Goal: Task Accomplishment & Management: Manage account settings

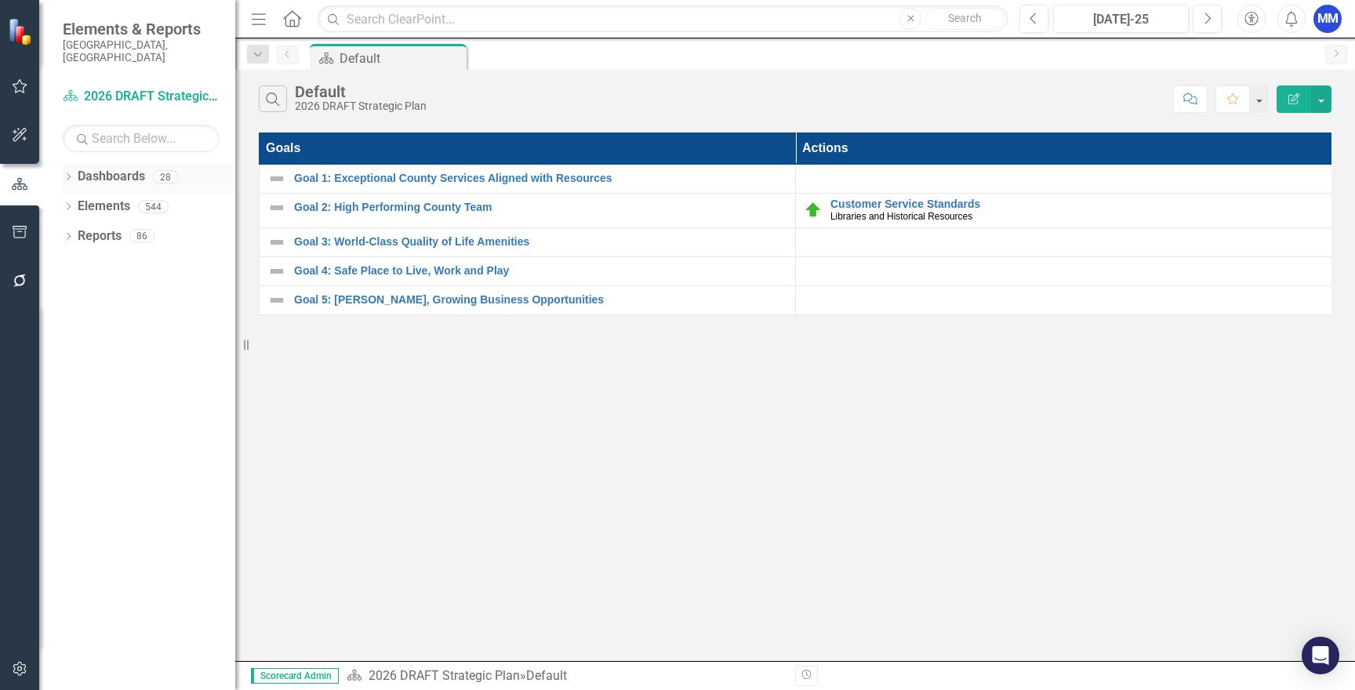
click at [76, 164] on div "Dropdown Dashboards 28" at bounding box center [149, 179] width 172 height 30
click at [71, 174] on icon "Dropdown" at bounding box center [68, 178] width 11 height 9
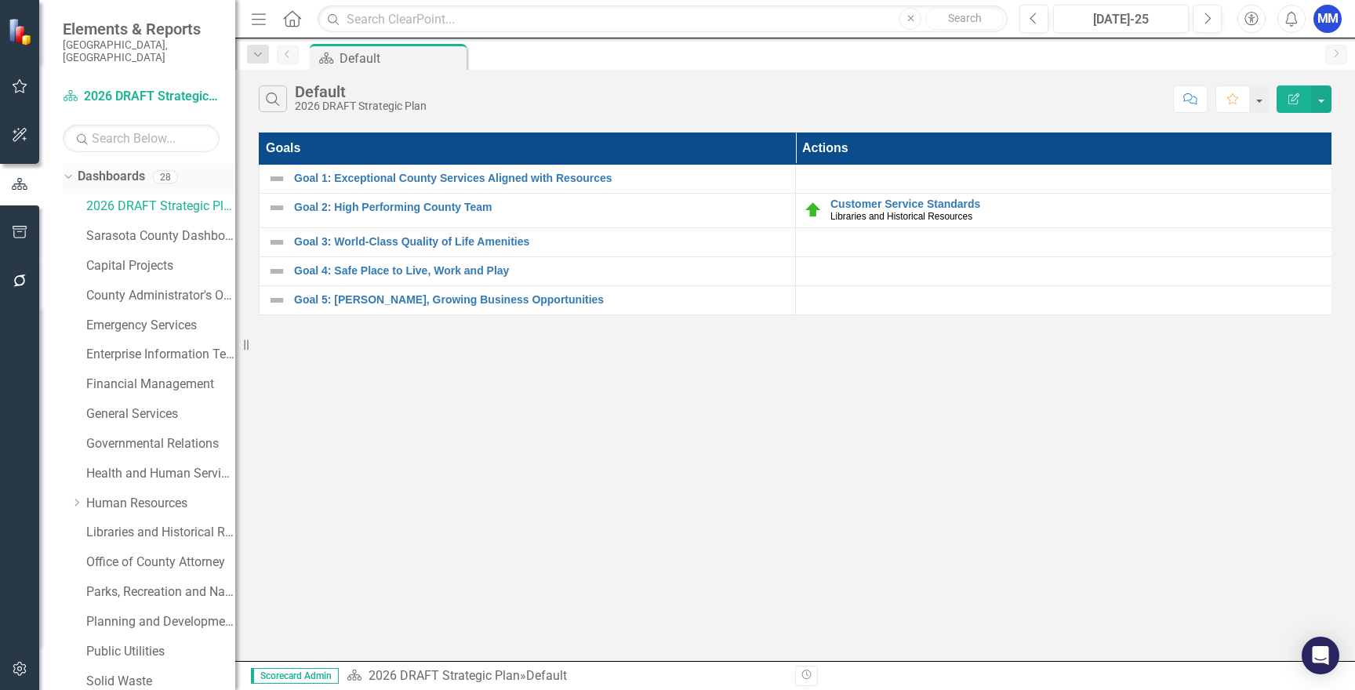
click at [71, 171] on icon "Dropdown" at bounding box center [66, 176] width 9 height 11
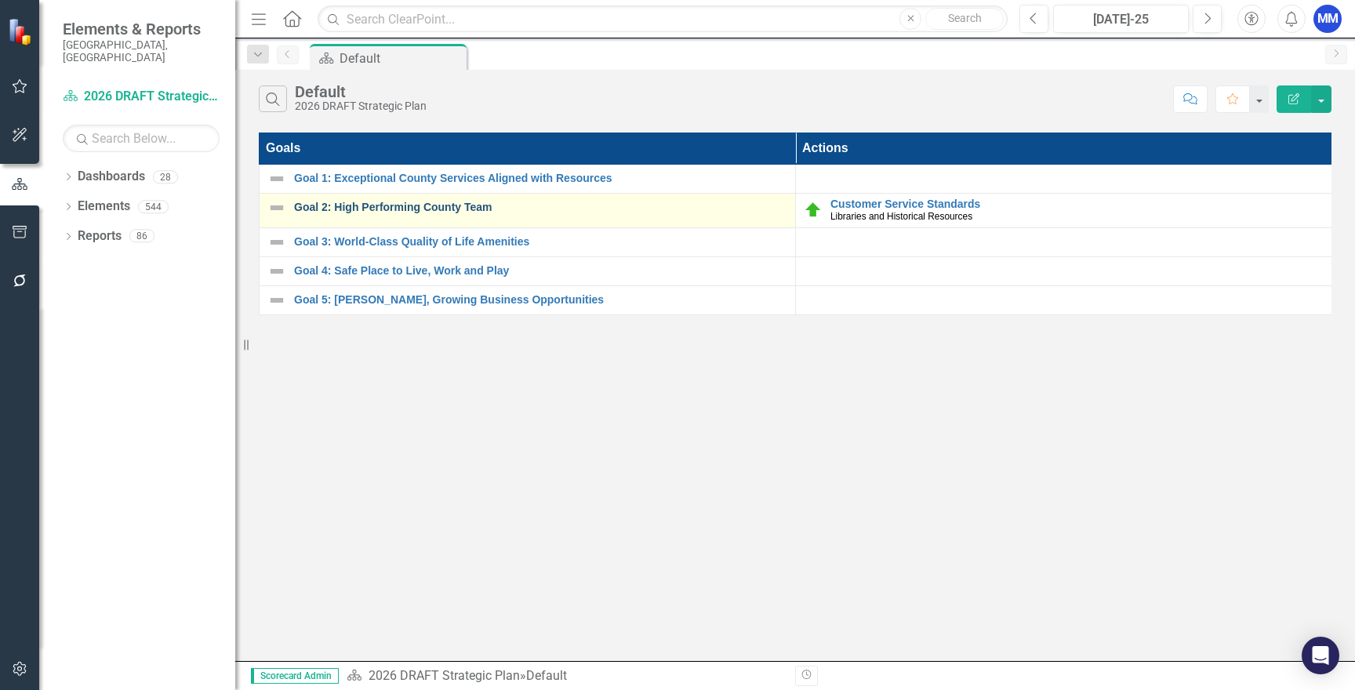
click at [370, 202] on link "Goal 2: High Performing County Team" at bounding box center [540, 207] width 493 height 12
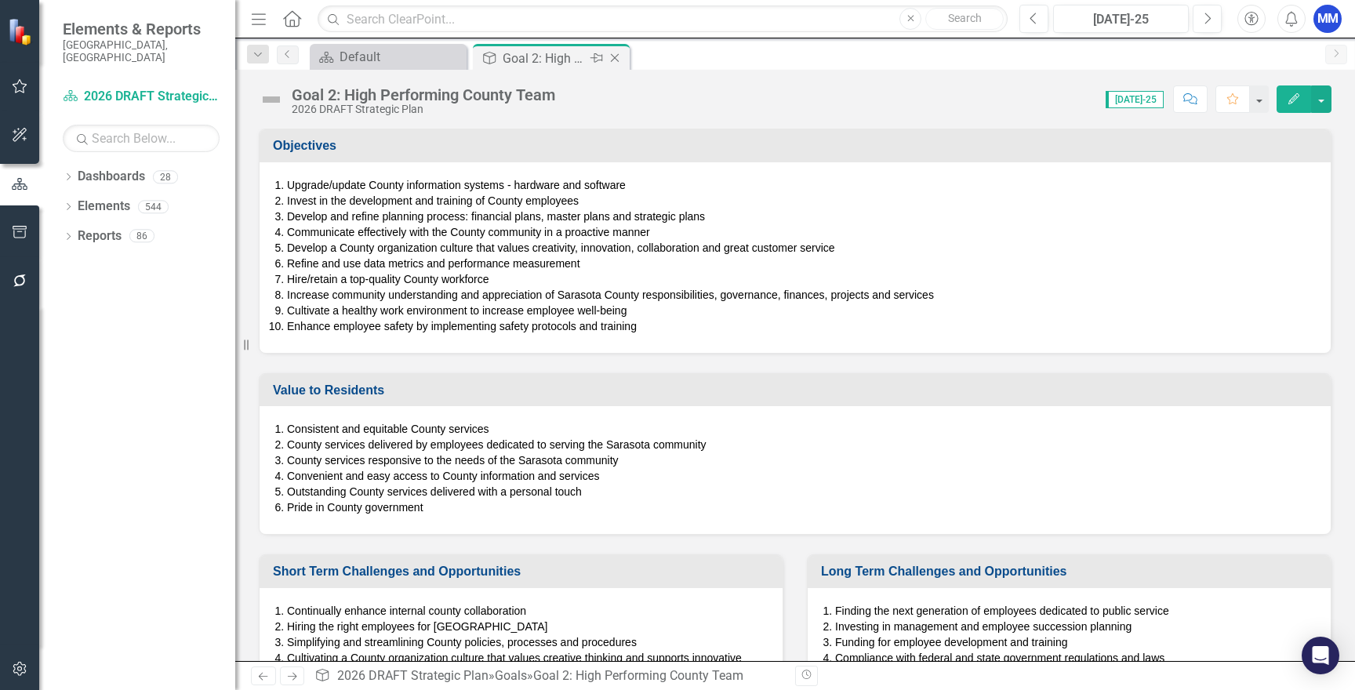
click at [617, 58] on icon "Close" at bounding box center [615, 58] width 16 height 13
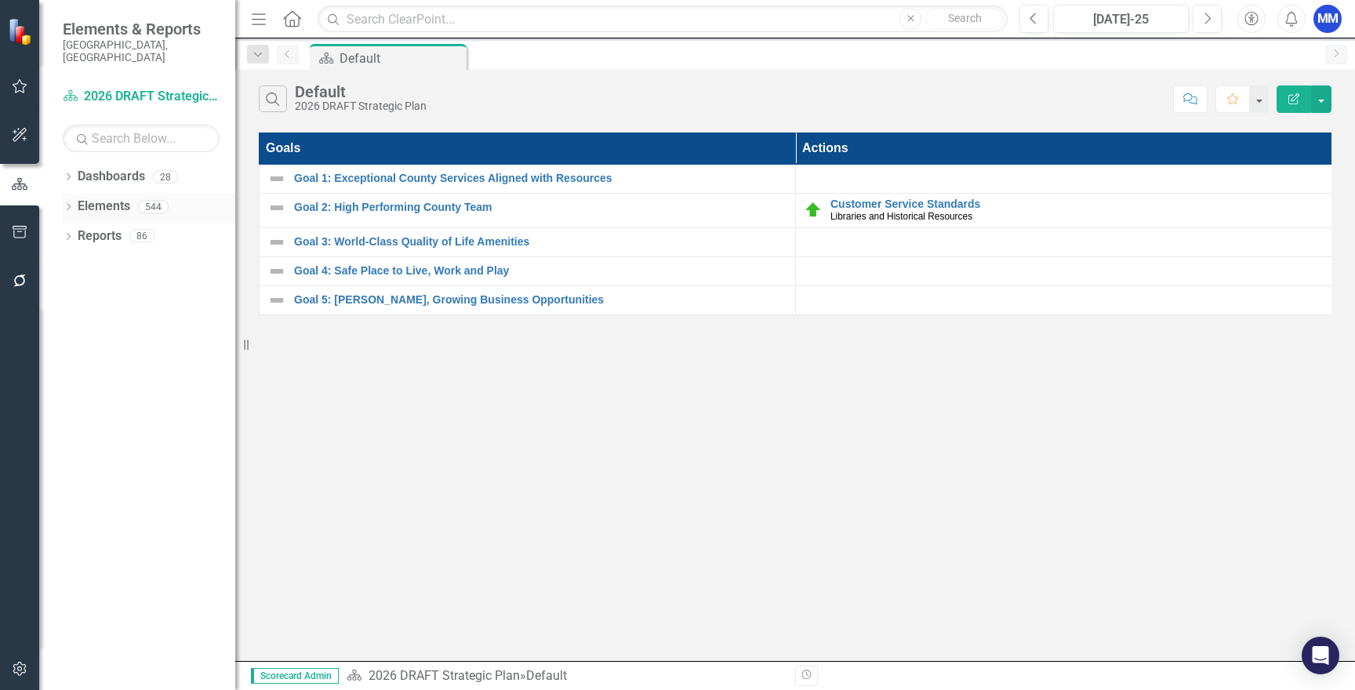
click at [124, 198] on link "Elements" at bounding box center [104, 207] width 53 height 18
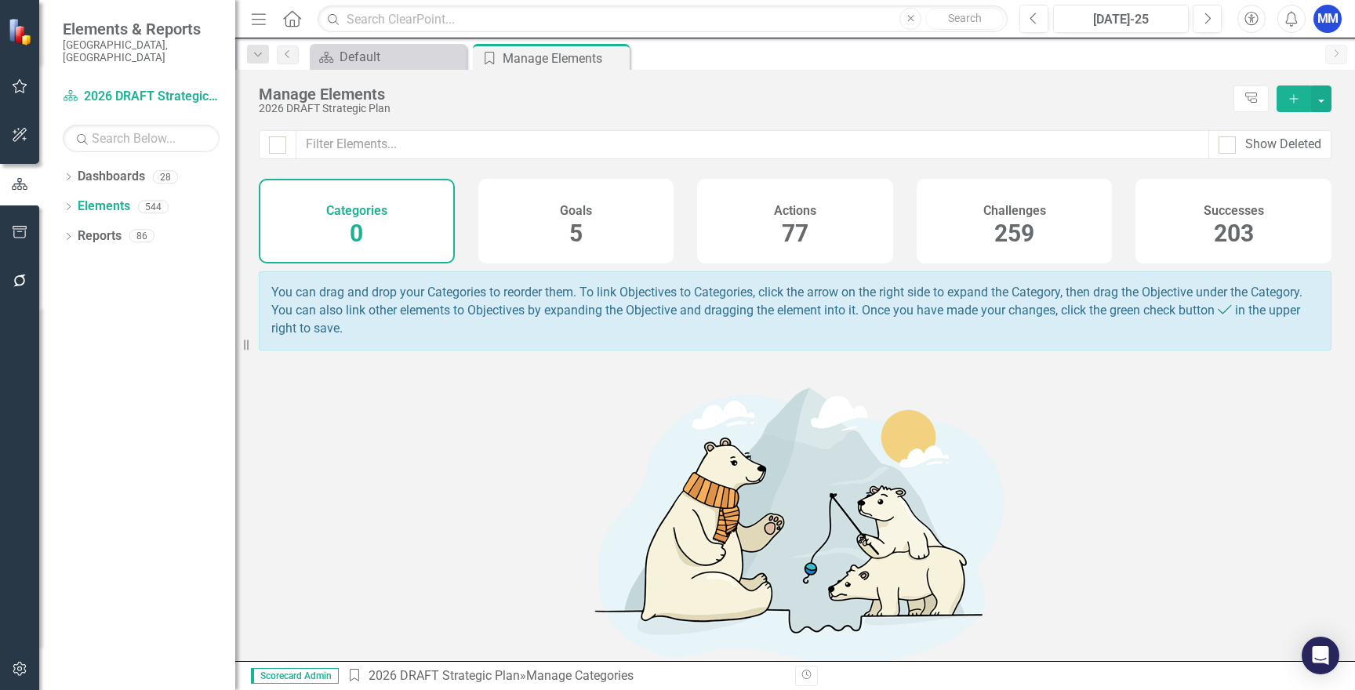
click at [782, 226] on span "77" at bounding box center [795, 232] width 27 height 27
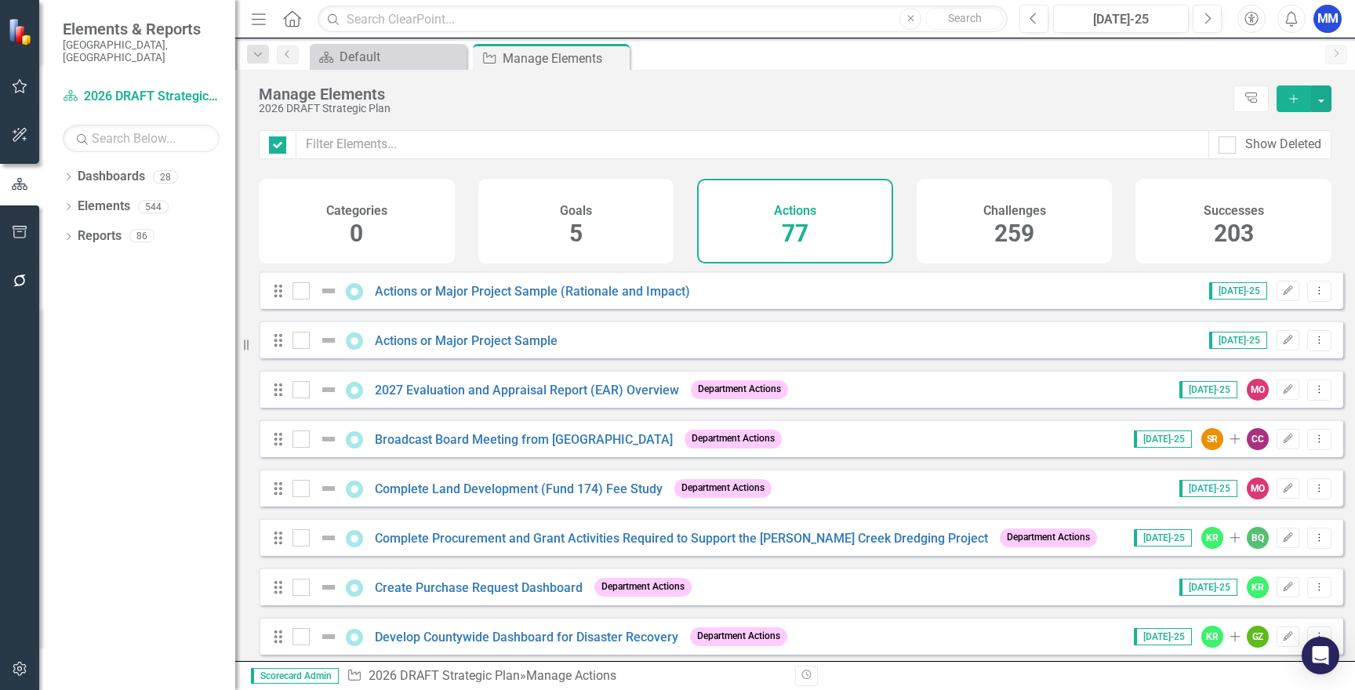
checkbox input "false"
click at [1319, 343] on icon at bounding box center [1320, 340] width 2 height 8
click at [1277, 430] on link "Copy Duplicate Action" at bounding box center [1254, 436] width 129 height 29
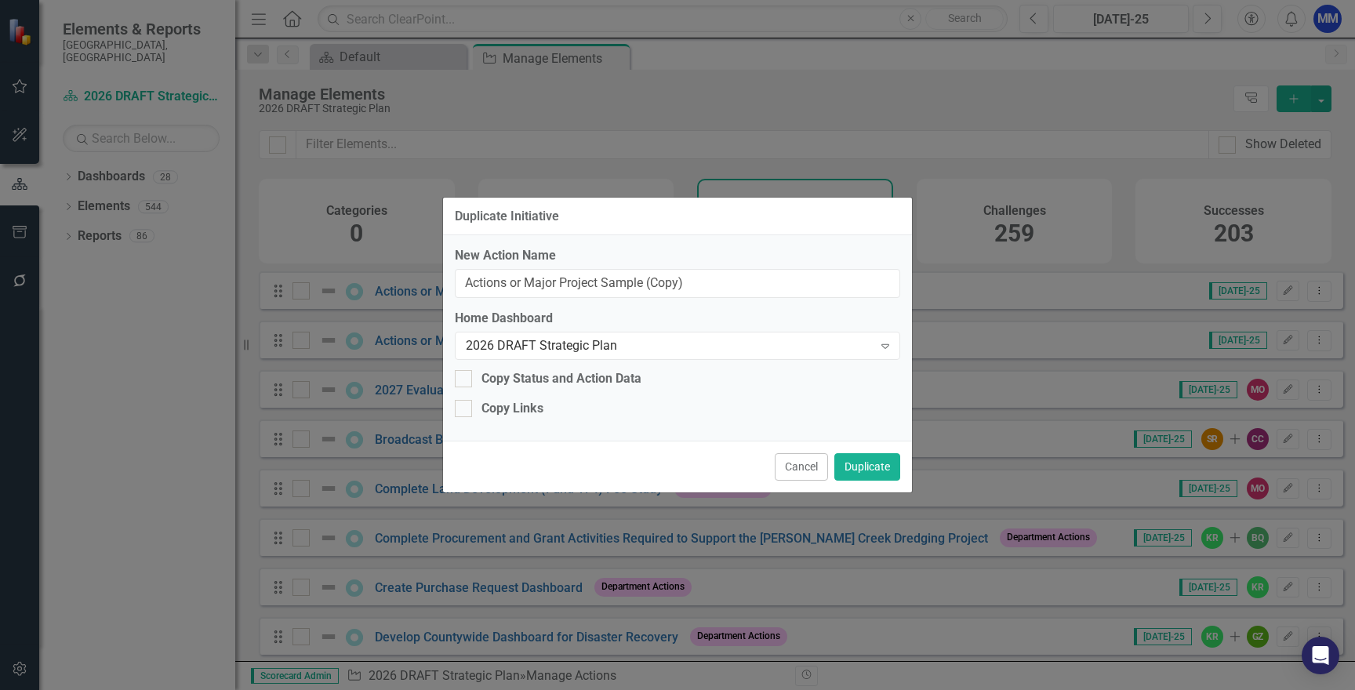
click at [1210, 70] on div "Duplicate Initiative New Action Name Actions or Major Project Sample (Copy) Hom…" at bounding box center [677, 345] width 1355 height 690
drag, startPoint x: 700, startPoint y: 283, endPoint x: 439, endPoint y: 299, distance: 261.5
click at [439, 299] on div "Duplicate Initiative New Action Name Actions or Major Project Sample (Copy) Hom…" at bounding box center [677, 345] width 1355 height 690
type input "Launch Workday Assistant"
click at [869, 465] on button "Duplicate" at bounding box center [867, 466] width 66 height 27
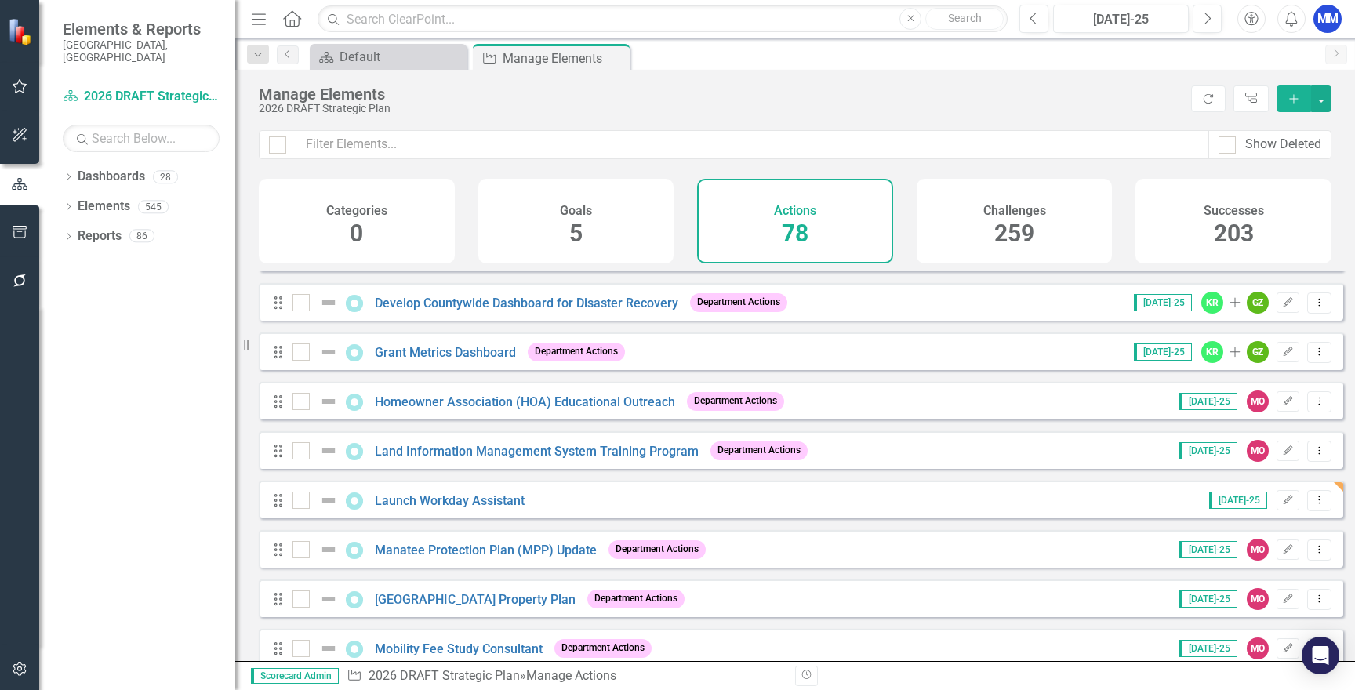
scroll to position [335, 0]
click at [1282, 504] on icon "Edit" at bounding box center [1288, 499] width 12 height 9
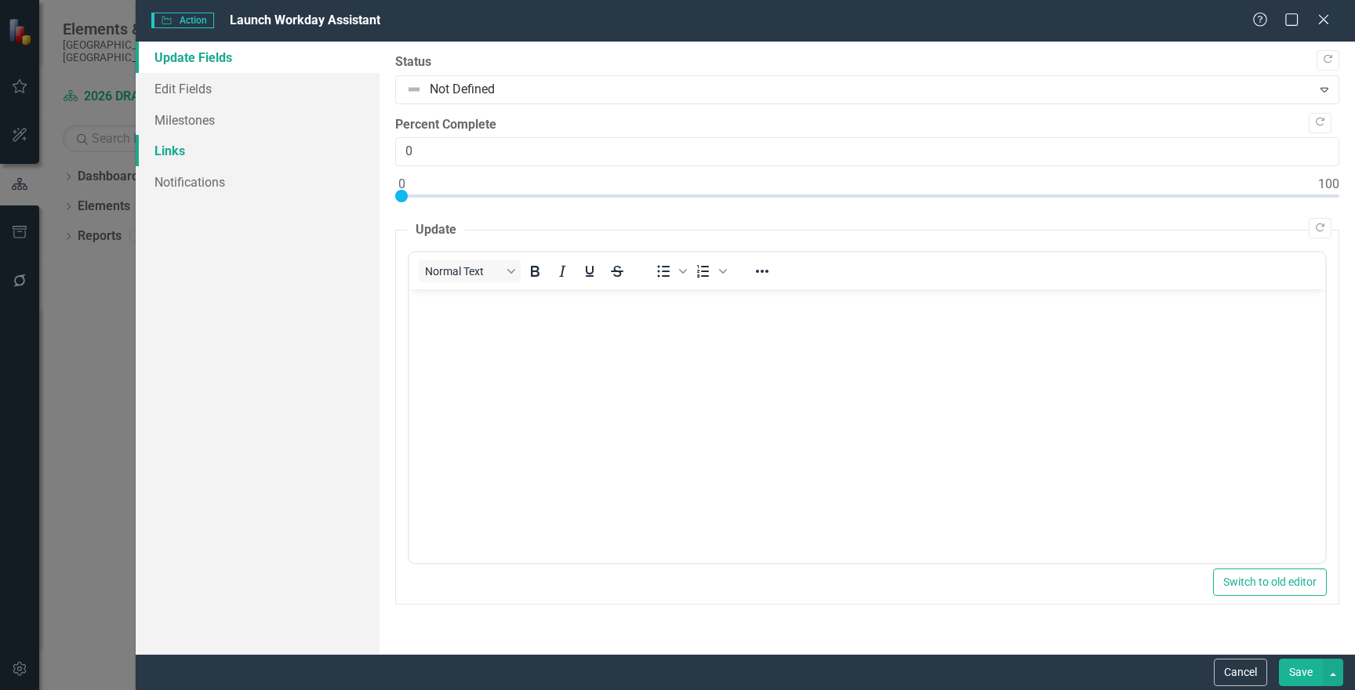
scroll to position [0, 0]
click at [212, 89] on link "Edit Fields" at bounding box center [258, 88] width 244 height 31
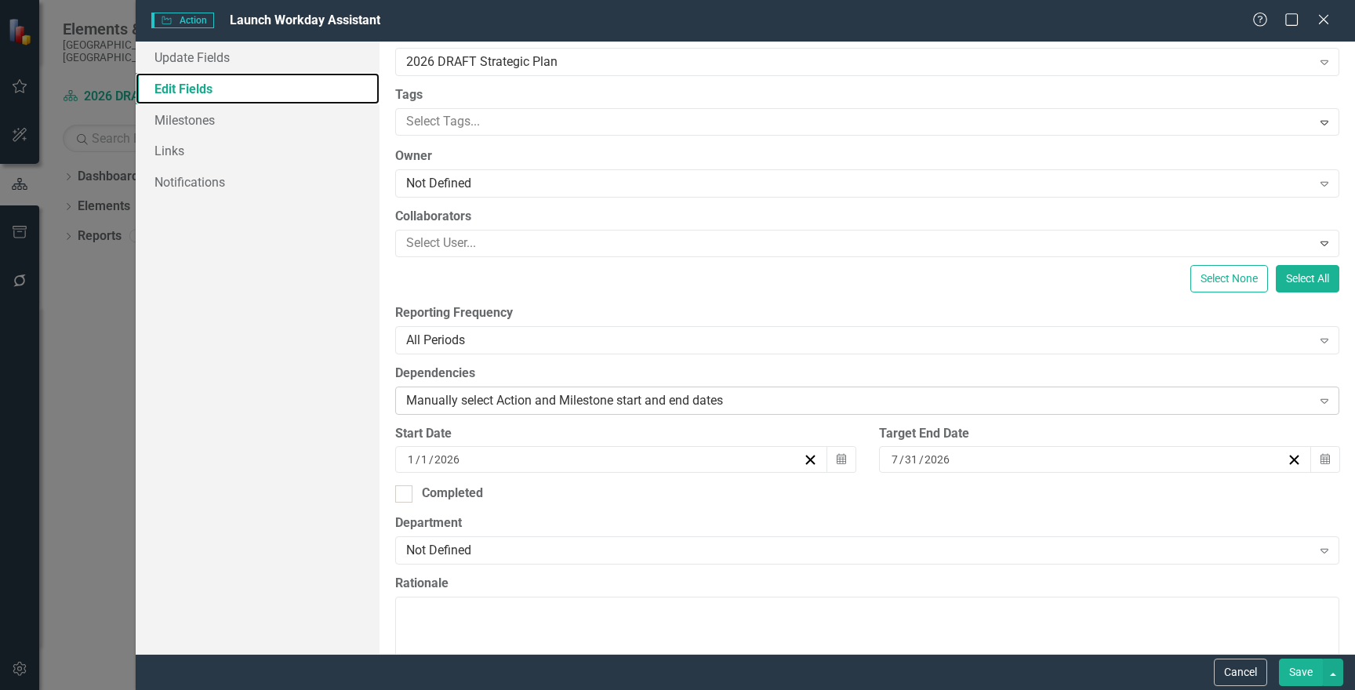
scroll to position [106, 0]
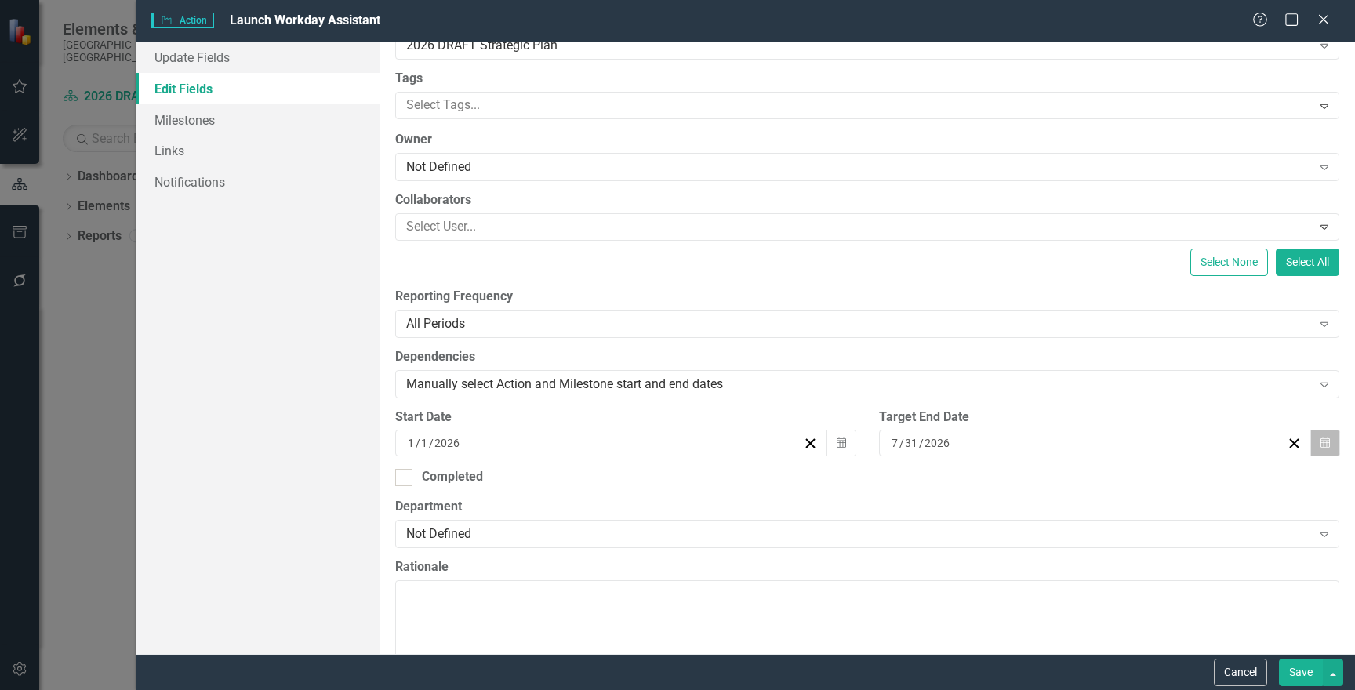
click at [1320, 444] on icon "Calendar" at bounding box center [1324, 442] width 9 height 11
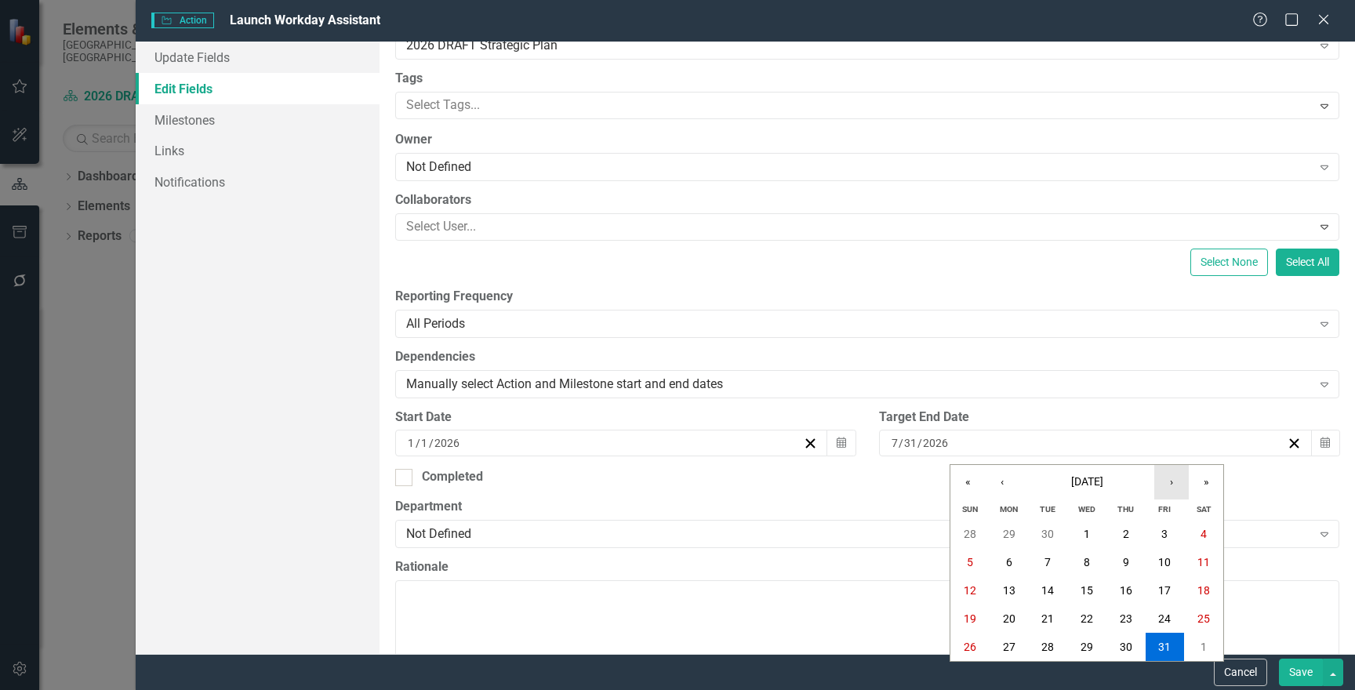
click at [1179, 488] on button "›" at bounding box center [1171, 482] width 34 height 34
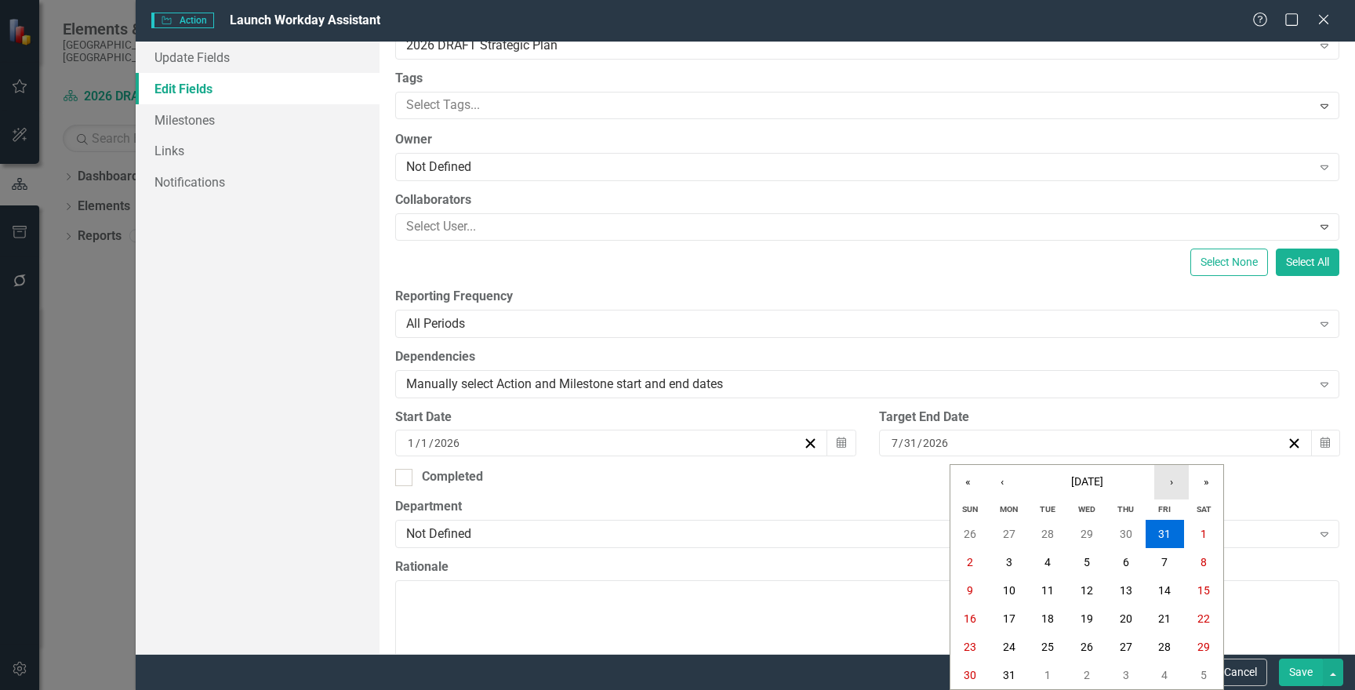
click at [1179, 488] on button "›" at bounding box center [1171, 482] width 34 height 34
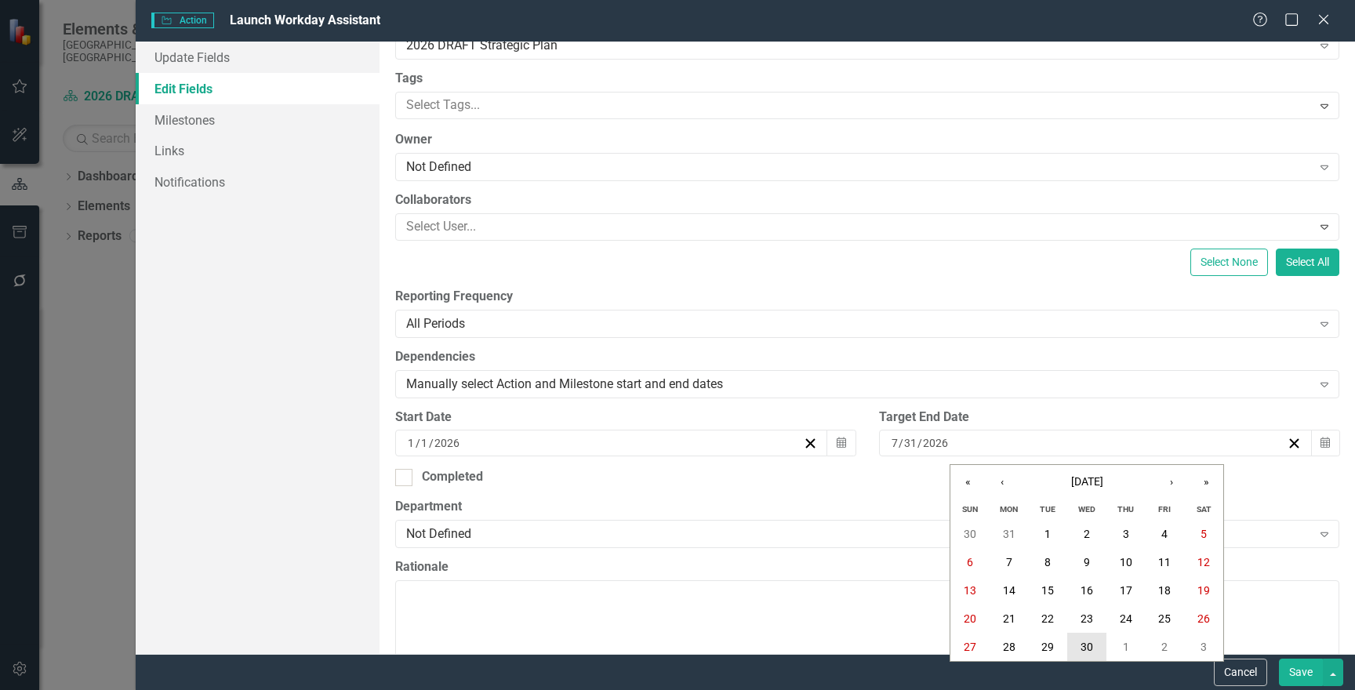
click at [1095, 640] on button "30" at bounding box center [1086, 647] width 39 height 28
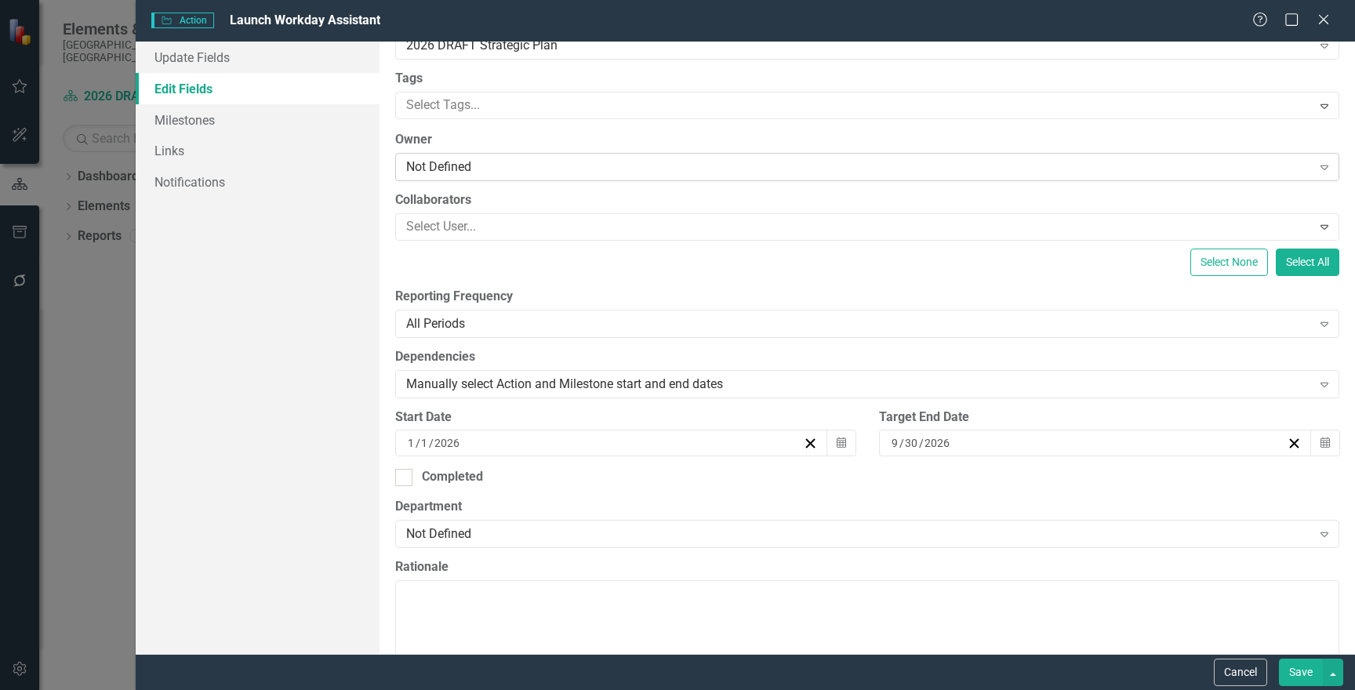
click at [685, 172] on div "Not Defined" at bounding box center [858, 167] width 905 height 18
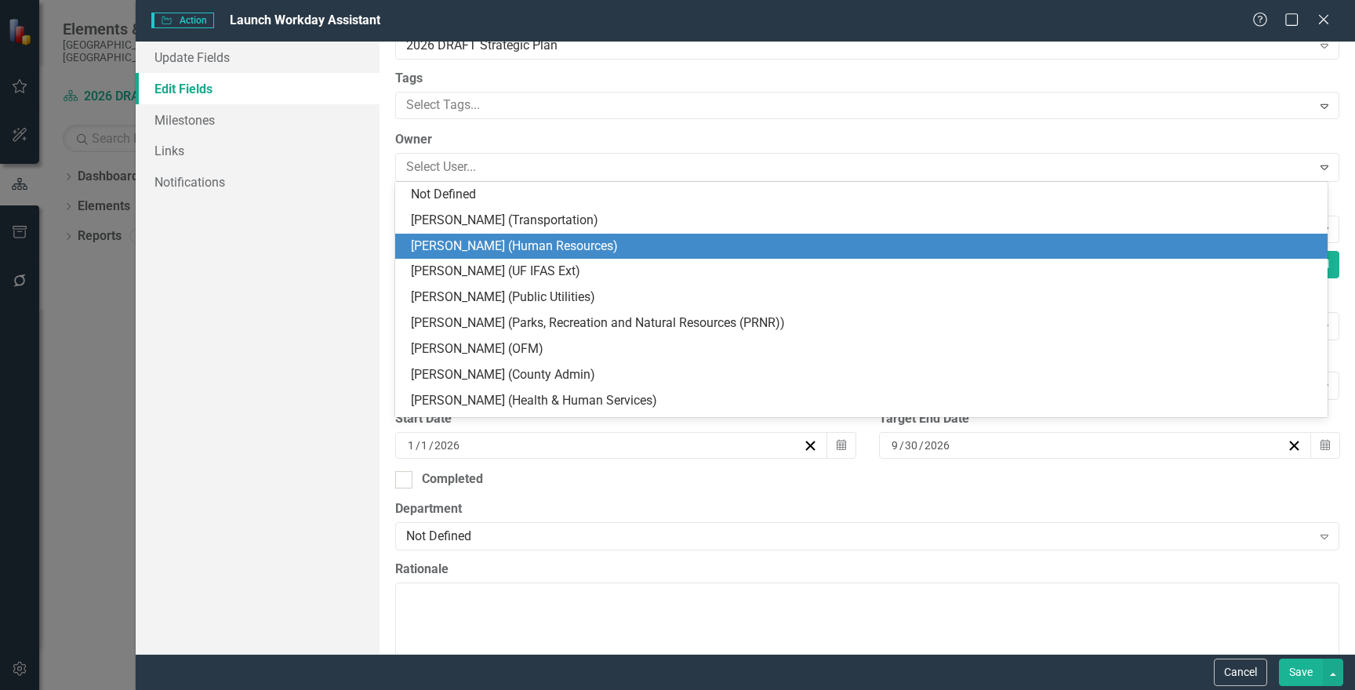
click at [625, 240] on div "[PERSON_NAME] (Human Resources)" at bounding box center [864, 247] width 907 height 18
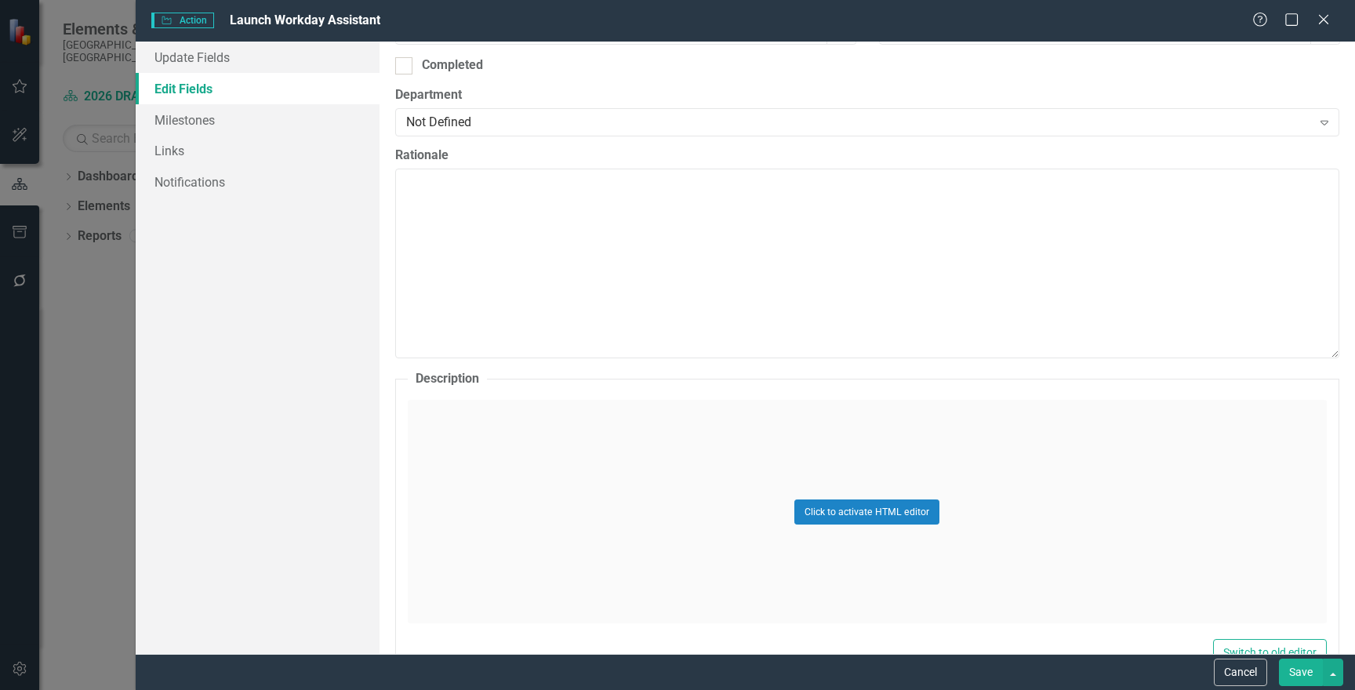
scroll to position [519, 0]
click at [539, 428] on div "Click to activate HTML editor" at bounding box center [867, 509] width 919 height 223
click at [491, 489] on body "Rich Text Area. Press ALT-0 for help." at bounding box center [866, 554] width 916 height 235
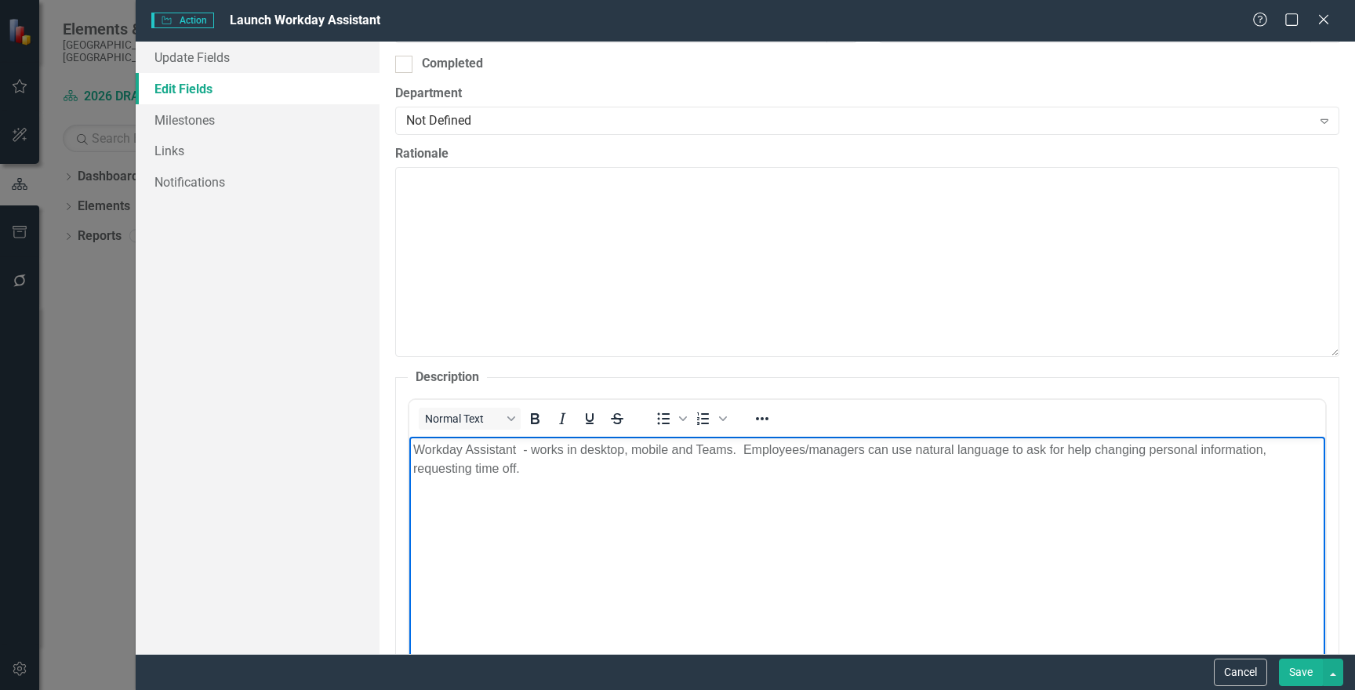
click at [412, 446] on span "Workday Assistant - works in desktop, mobile and Teams. Employees/managers can …" at bounding box center [838, 459] width 853 height 32
click at [582, 450] on span "Launch the Workday Assistant - works in desktop, mobile and Teams. Employees/ma…" at bounding box center [837, 459] width 850 height 32
click at [863, 447] on span "Launch the Workday Assistant application within the Workday system. The app - w…" at bounding box center [849, 459] width 875 height 32
click at [617, 445] on span "Launch the Workday Assistant application within the Workday system. The tool wo…" at bounding box center [843, 459] width 863 height 32
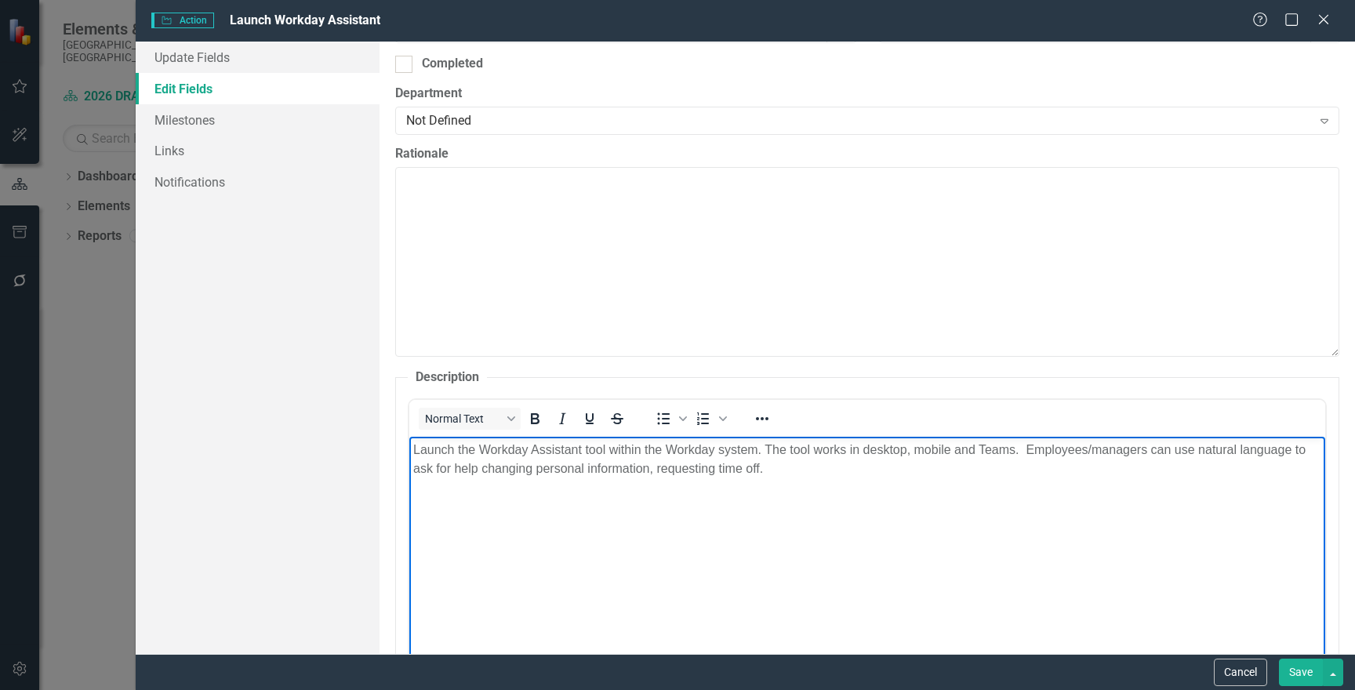
click at [774, 469] on p "Launch the Workday Assistant tool within the Workday system. The tool works in …" at bounding box center [866, 460] width 908 height 38
click at [793, 447] on span "Launch the Workday Assistant tool within the Workday system. The tool works in …" at bounding box center [858, 459] width 892 height 32
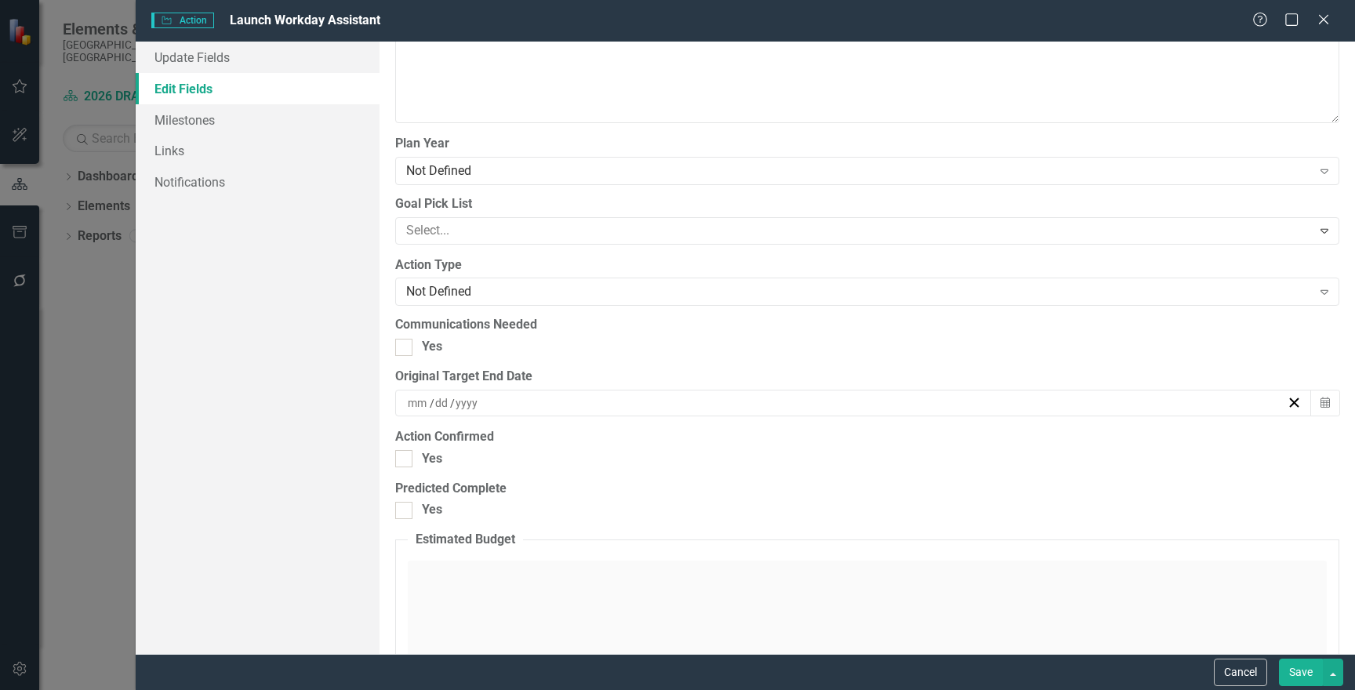
scroll to position [1596, 0]
click at [895, 284] on div "Not Defined" at bounding box center [858, 291] width 905 height 18
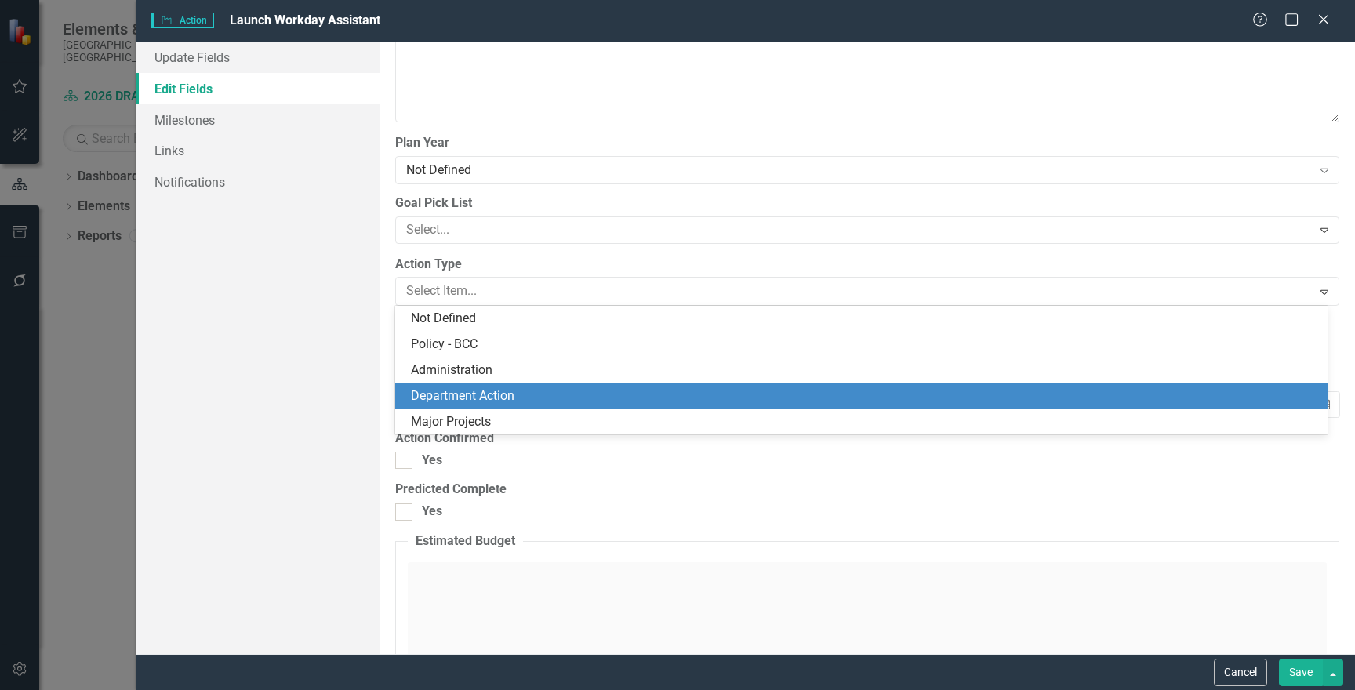
click at [851, 389] on div "Department Action" at bounding box center [864, 396] width 907 height 18
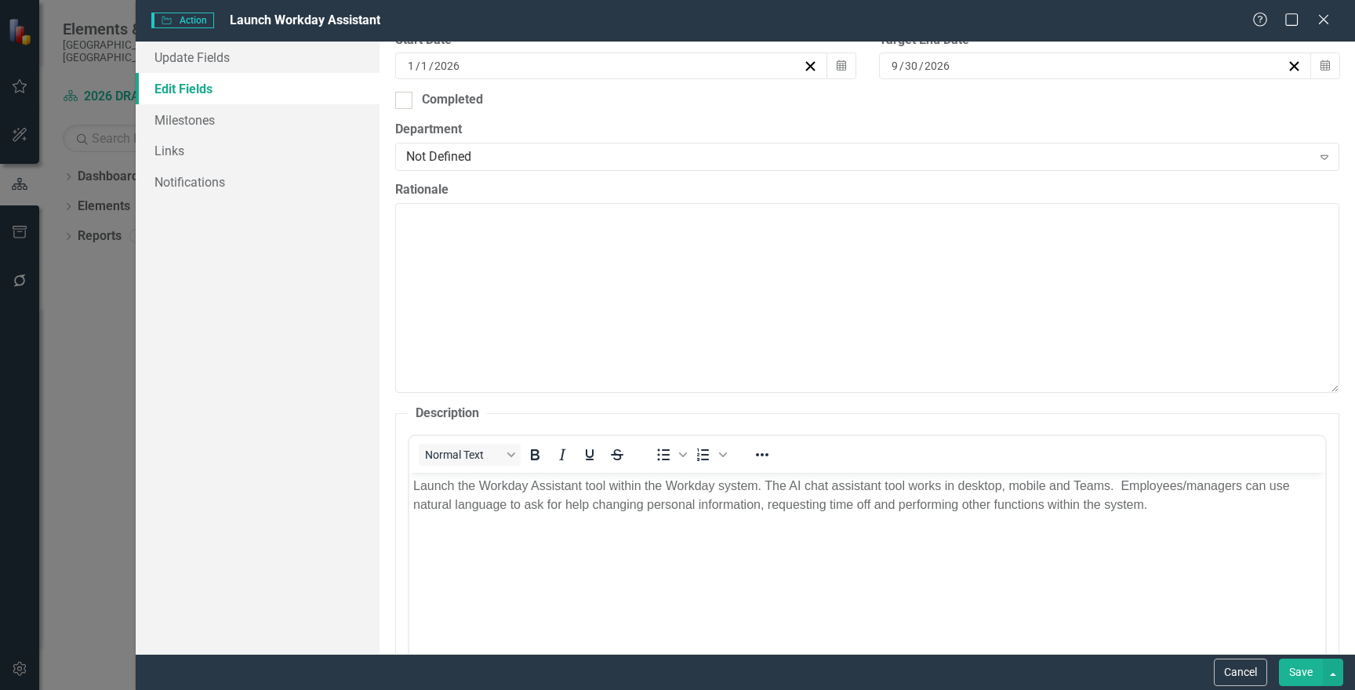
scroll to position [478, 0]
click at [692, 168] on div "Not Defined" at bounding box center [858, 162] width 905 height 18
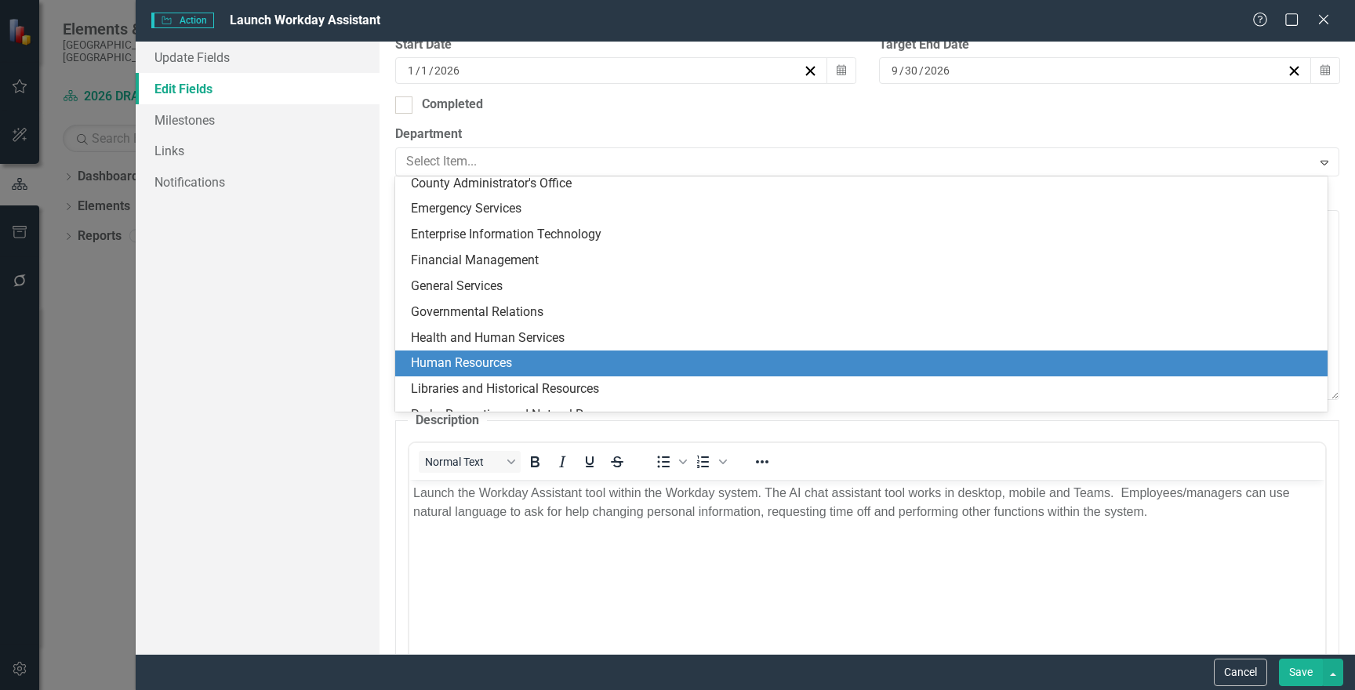
scroll to position [84, 0]
click at [658, 360] on div "Human Resources" at bounding box center [864, 363] width 907 height 18
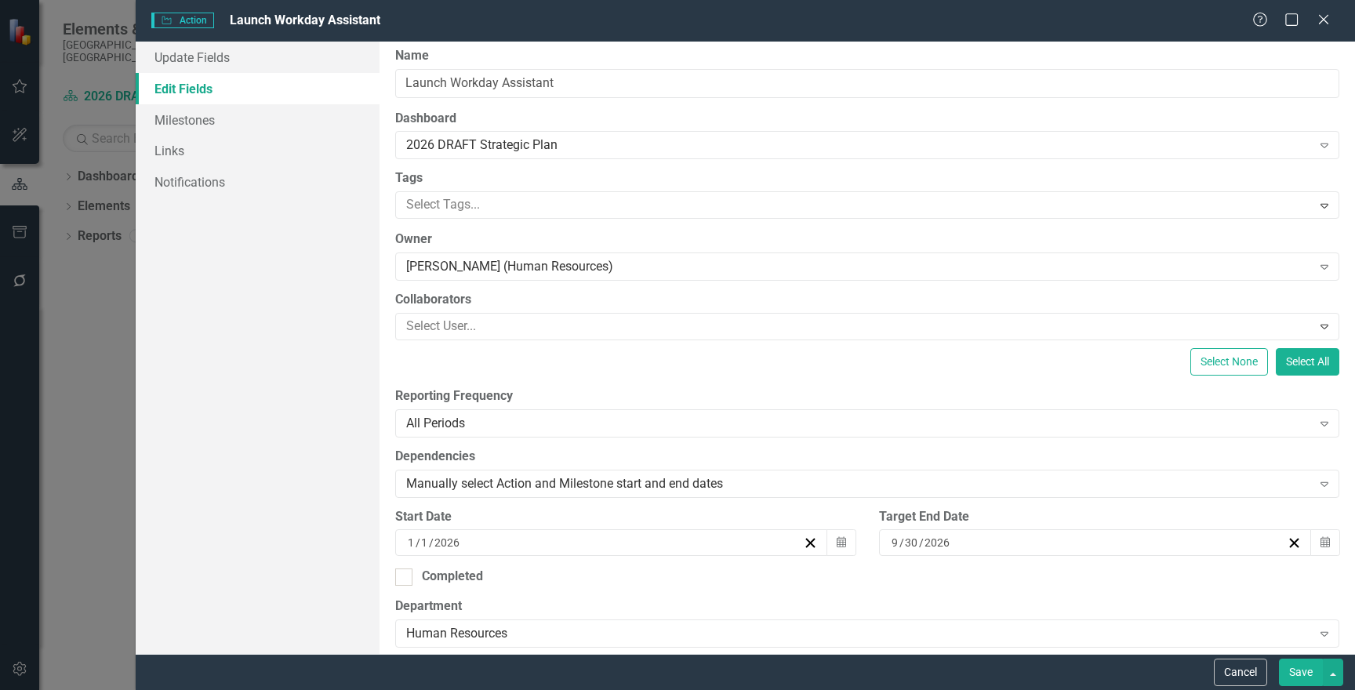
scroll to position [0, 0]
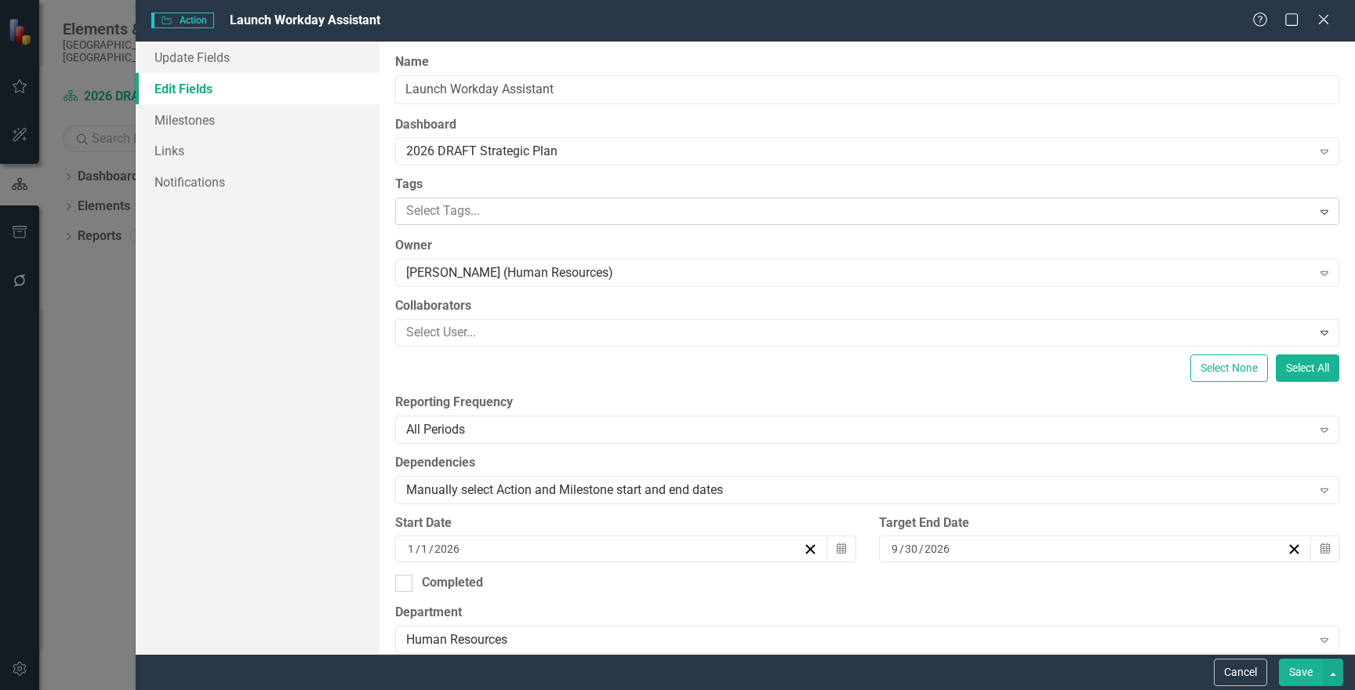
click at [680, 212] on div at bounding box center [856, 211] width 912 height 21
click at [706, 187] on label "Tags" at bounding box center [867, 185] width 944 height 18
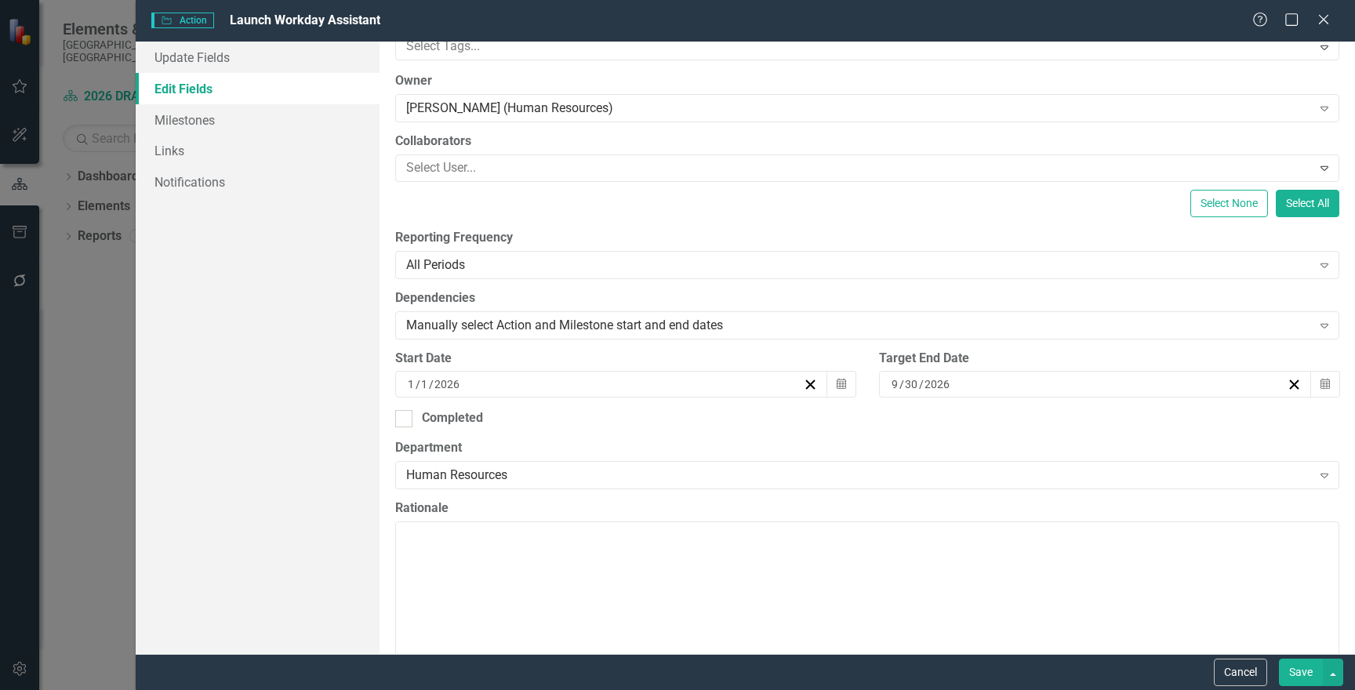
scroll to position [165, 0]
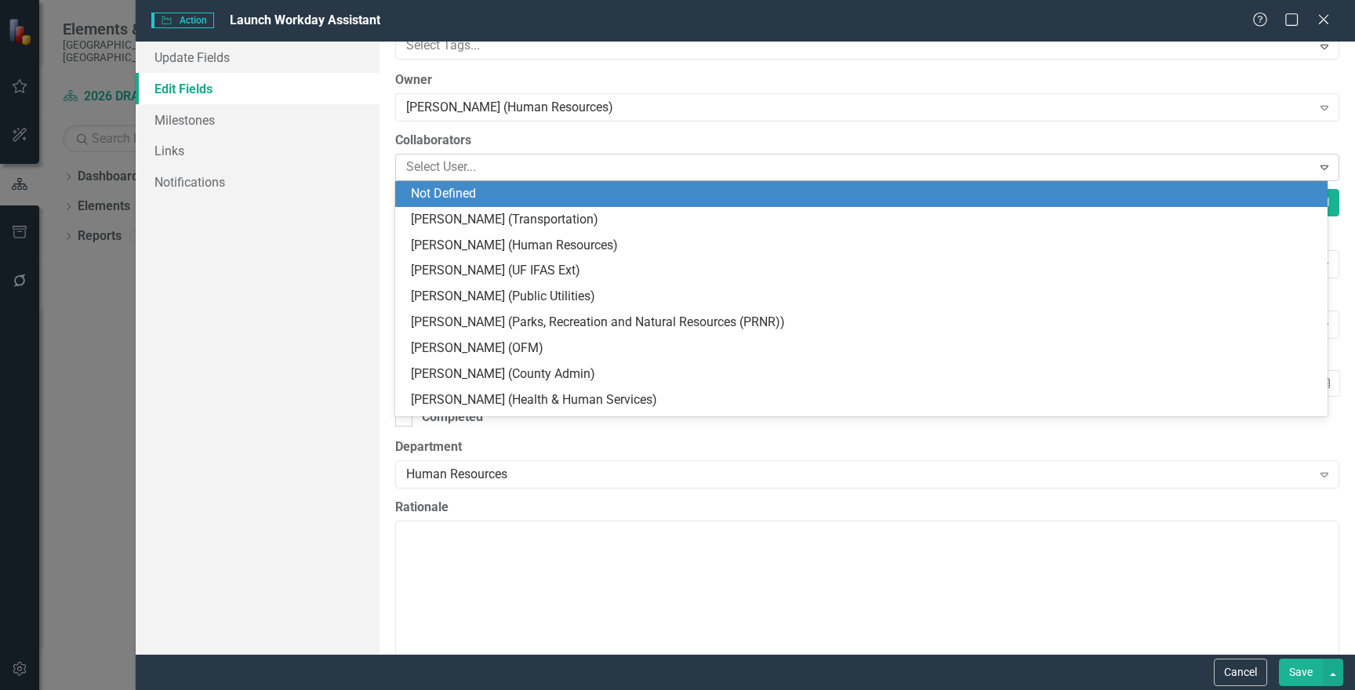
click at [672, 172] on div at bounding box center [856, 167] width 912 height 21
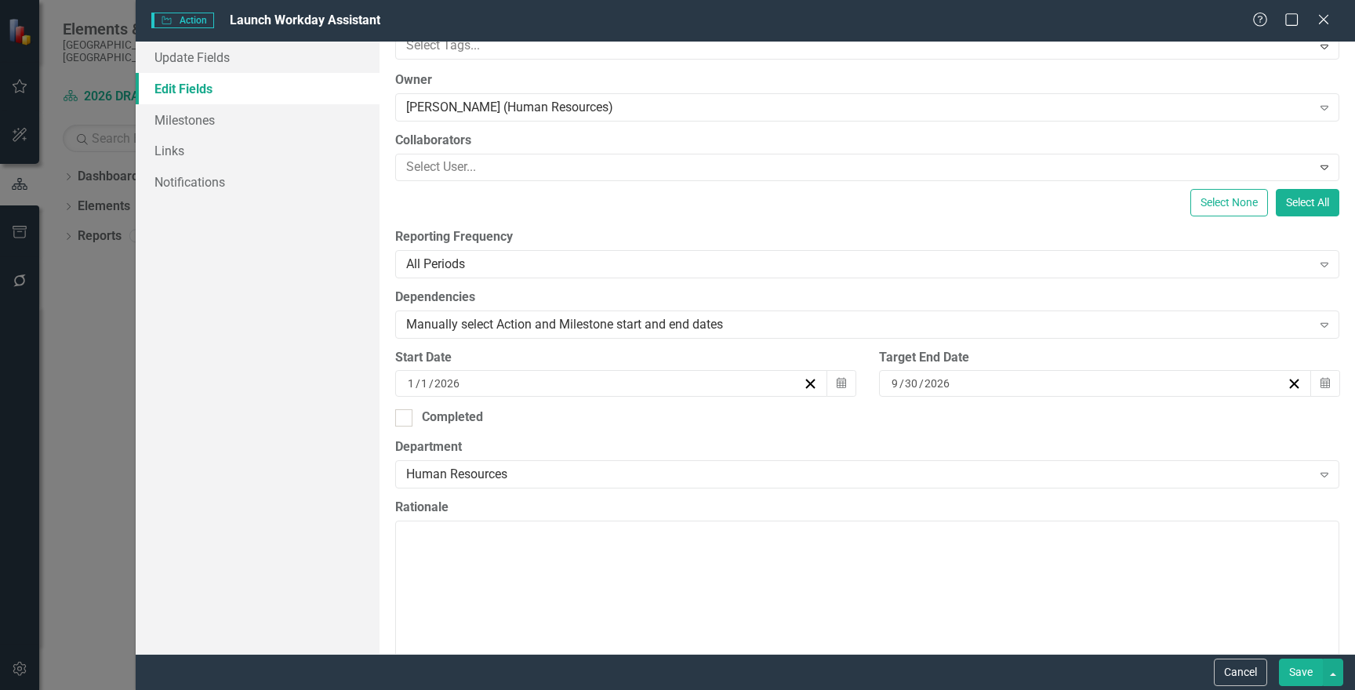
click at [706, 140] on label "Collaborators" at bounding box center [867, 141] width 944 height 18
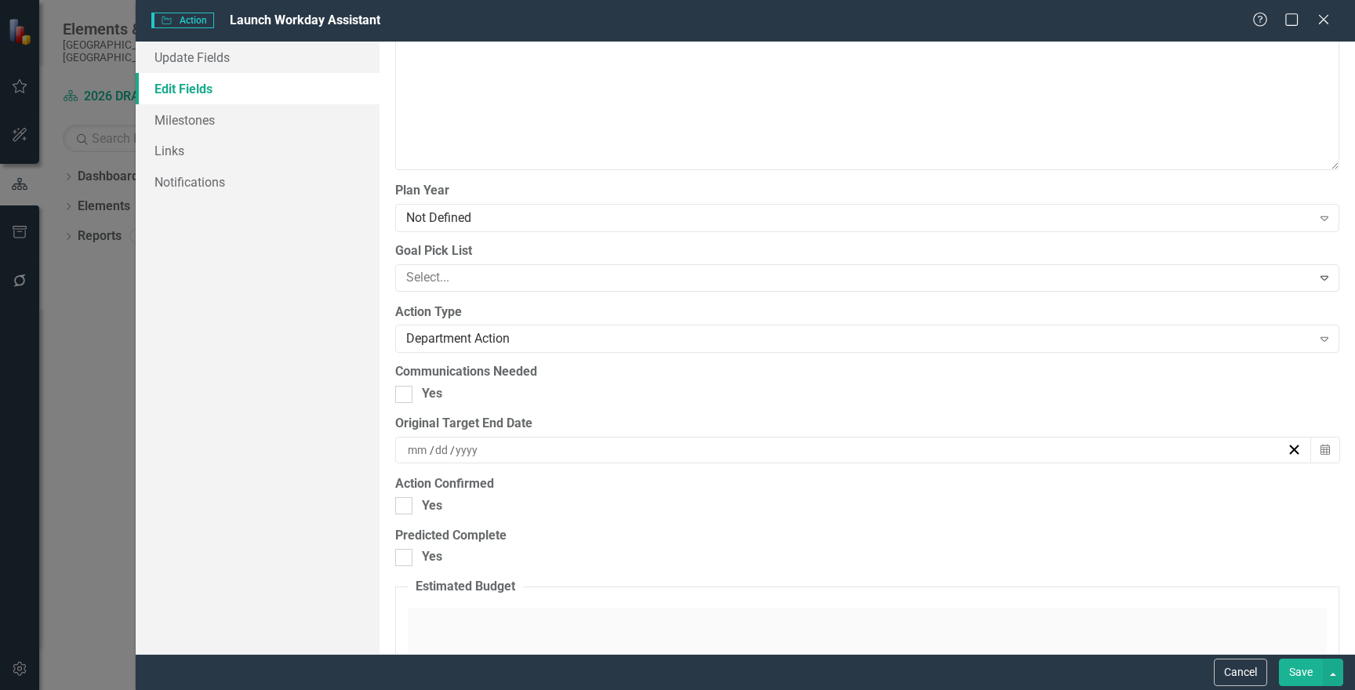
scroll to position [1550, 0]
click at [699, 212] on div "Not Defined" at bounding box center [858, 216] width 905 height 18
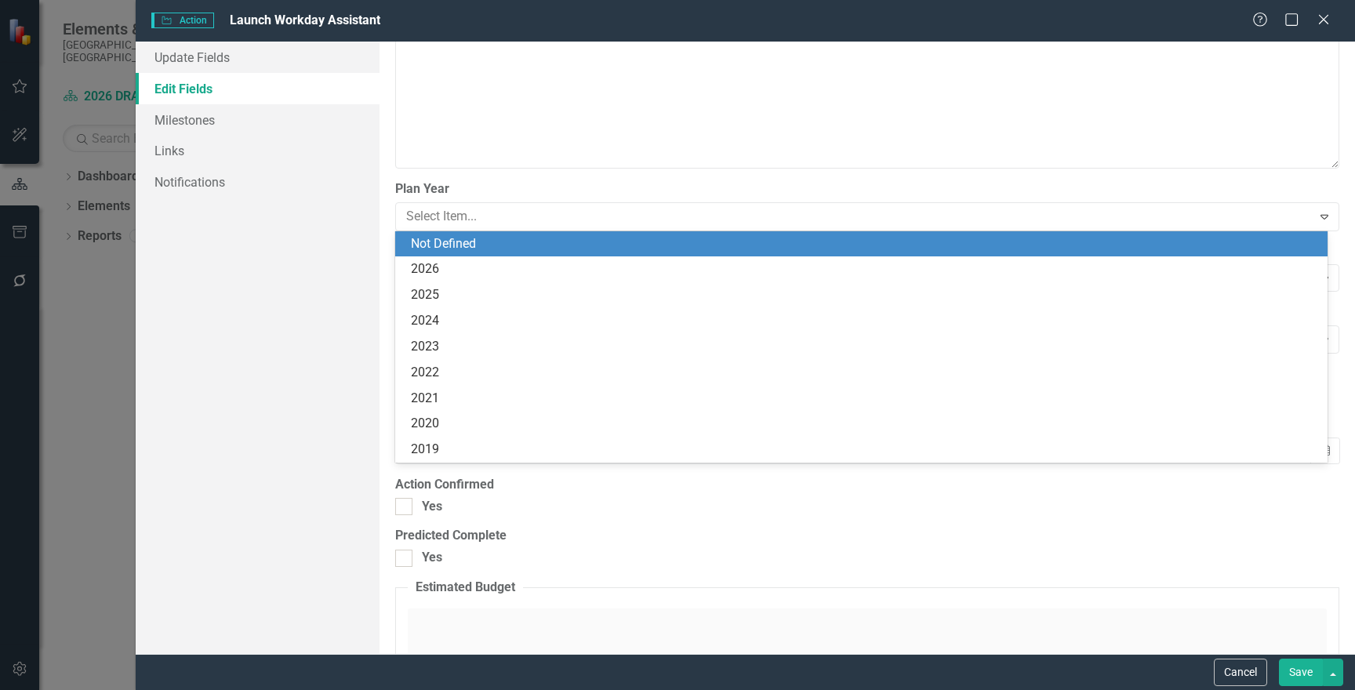
click at [712, 190] on label "Plan Year" at bounding box center [867, 189] width 944 height 18
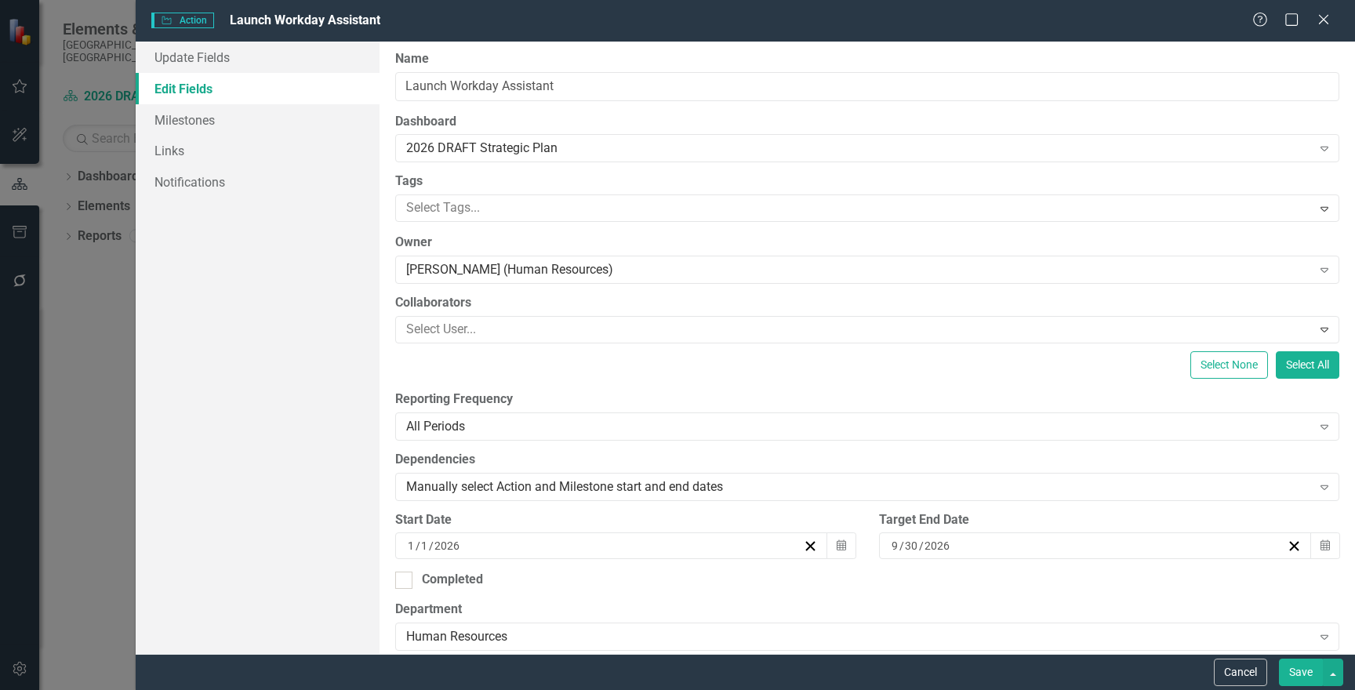
scroll to position [0, 0]
click at [208, 116] on link "Milestones" at bounding box center [258, 119] width 244 height 31
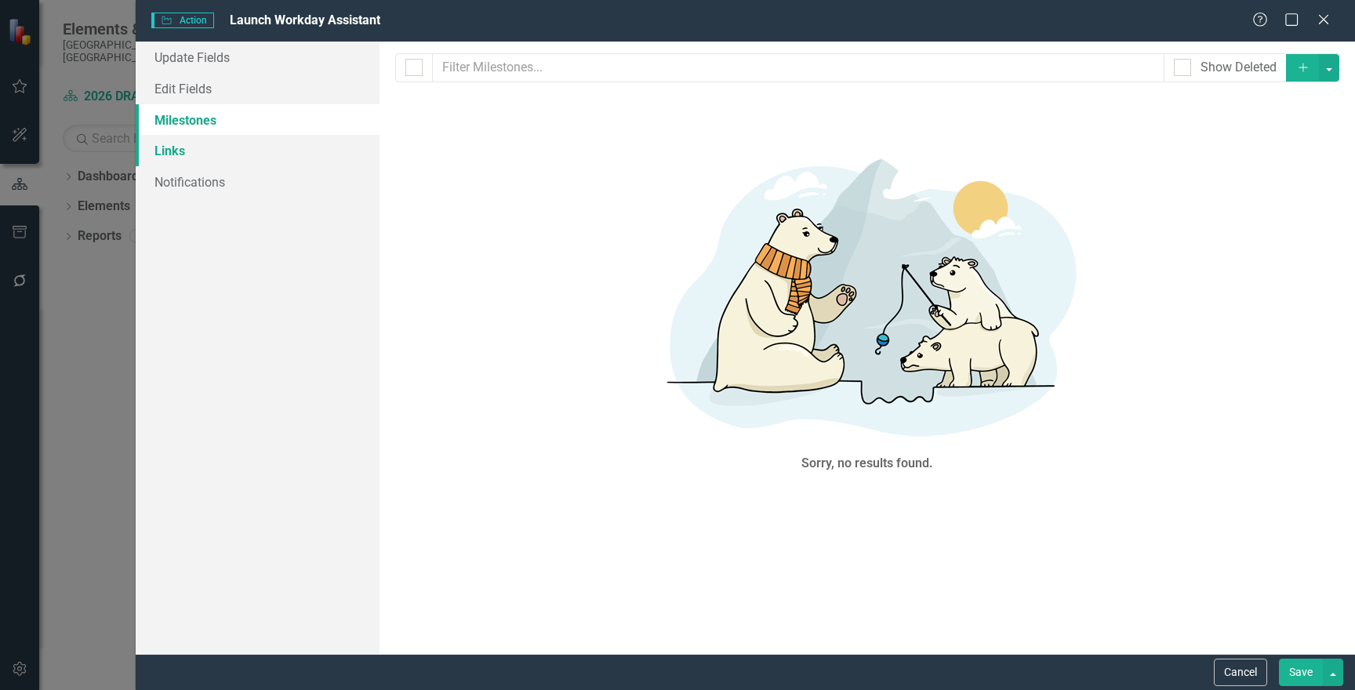
click at [182, 154] on link "Links" at bounding box center [258, 150] width 244 height 31
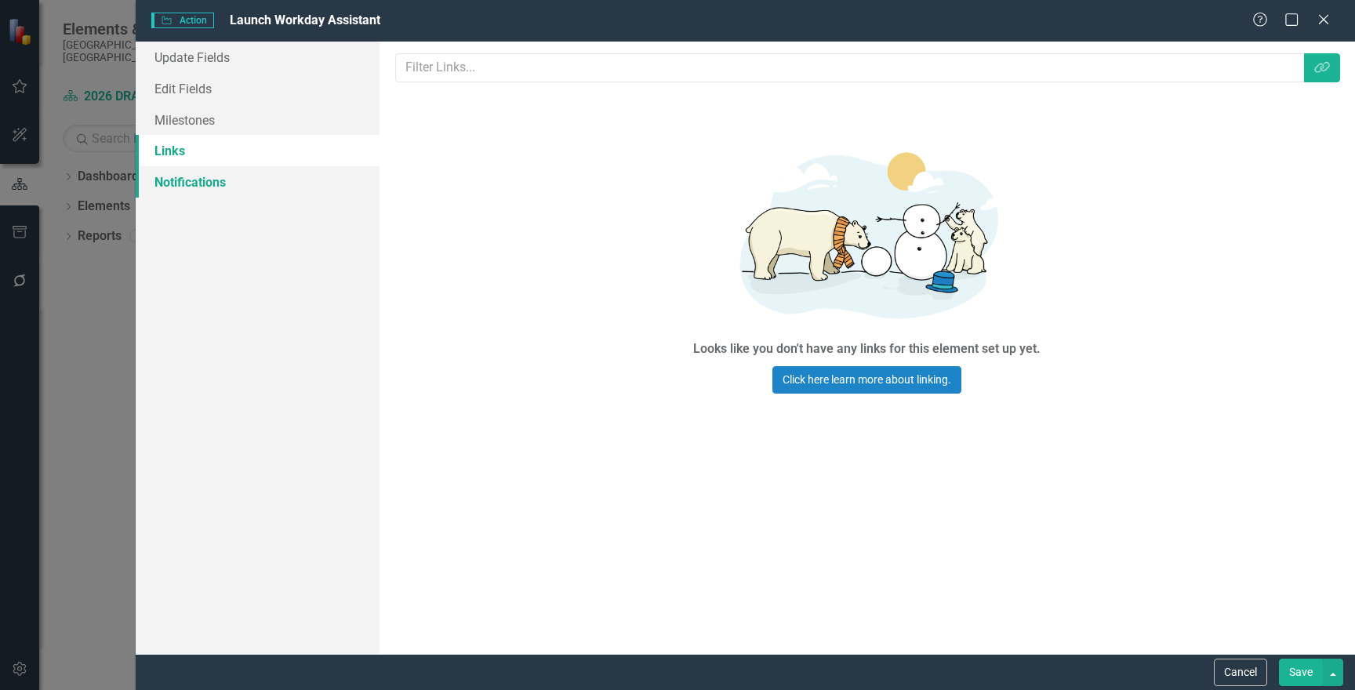
click at [187, 180] on link "Notifications" at bounding box center [258, 181] width 244 height 31
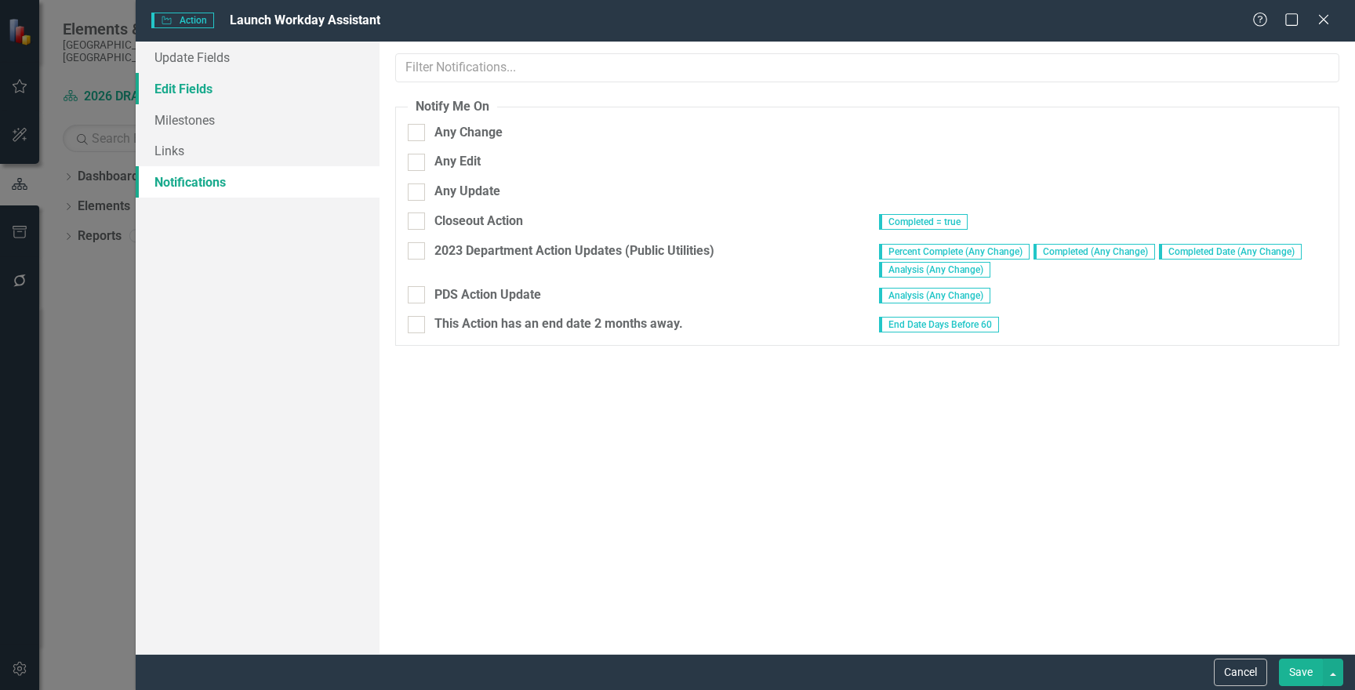
click at [189, 90] on link "Edit Fields" at bounding box center [258, 88] width 244 height 31
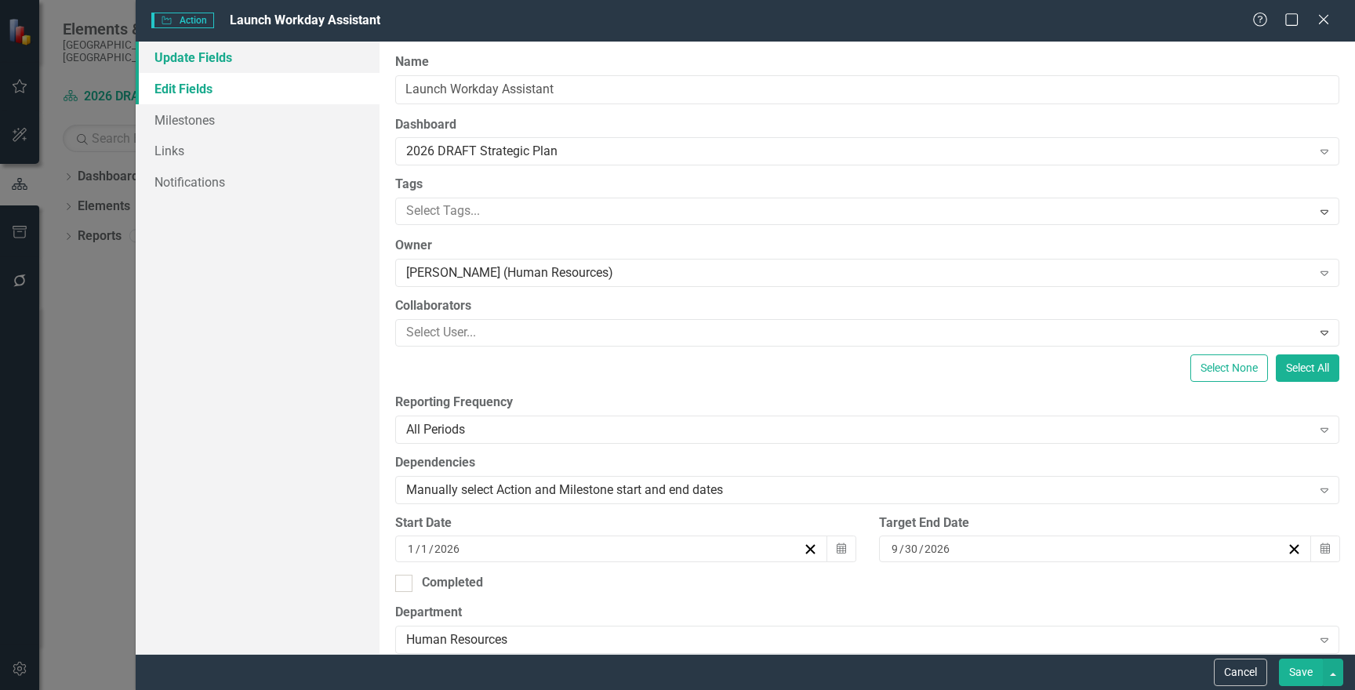
click at [195, 54] on link "Update Fields" at bounding box center [258, 57] width 244 height 31
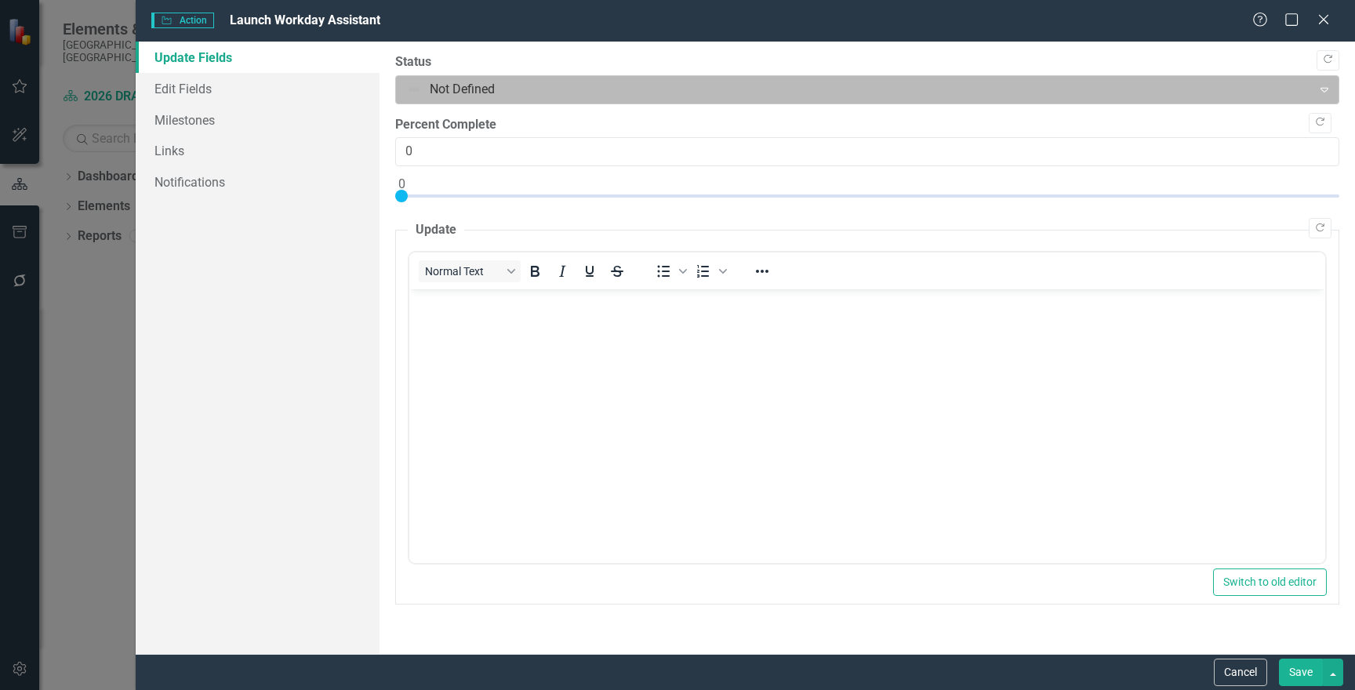
click at [624, 100] on div at bounding box center [854, 89] width 896 height 21
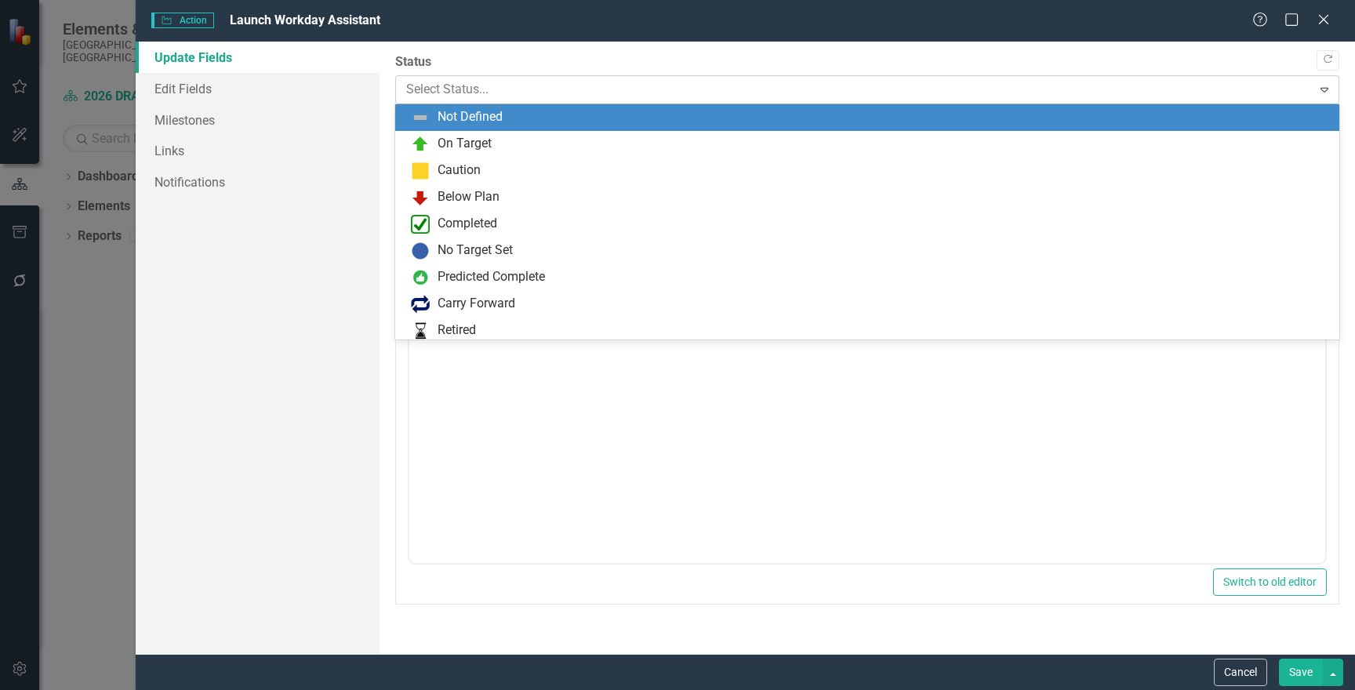
click at [624, 100] on div at bounding box center [854, 89] width 896 height 21
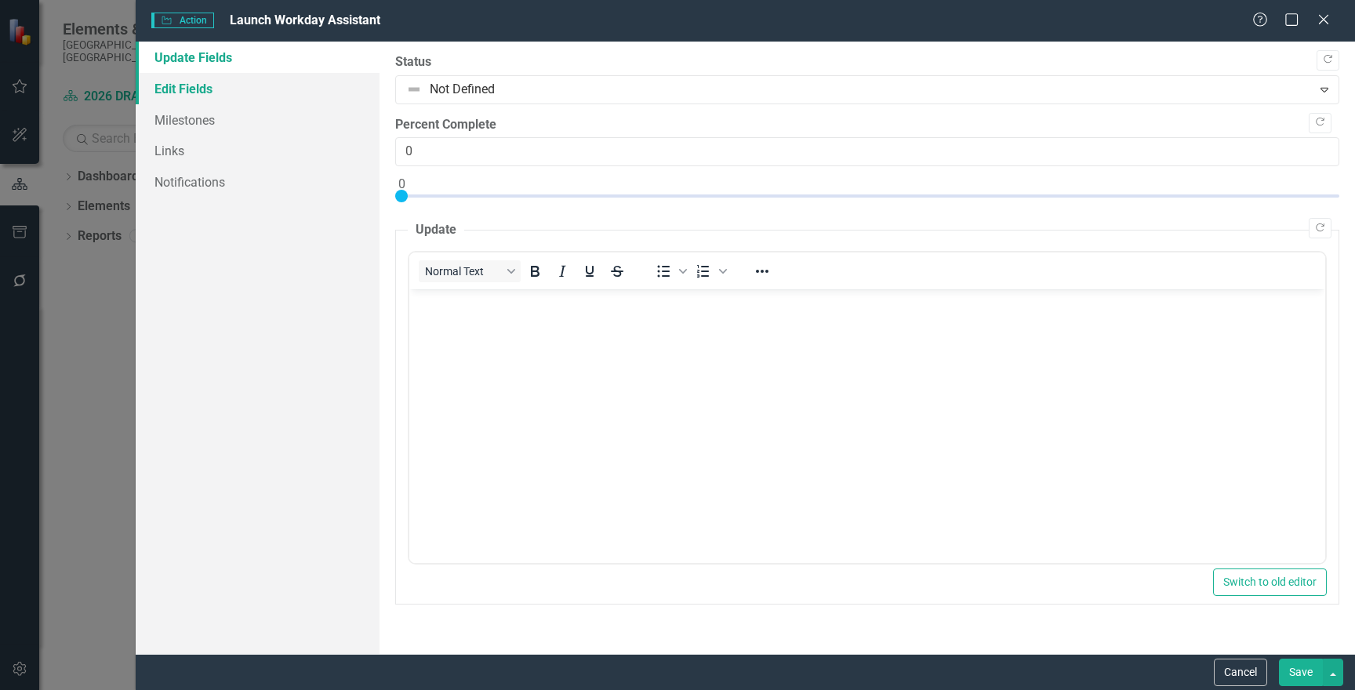
click at [188, 89] on link "Edit Fields" at bounding box center [258, 88] width 244 height 31
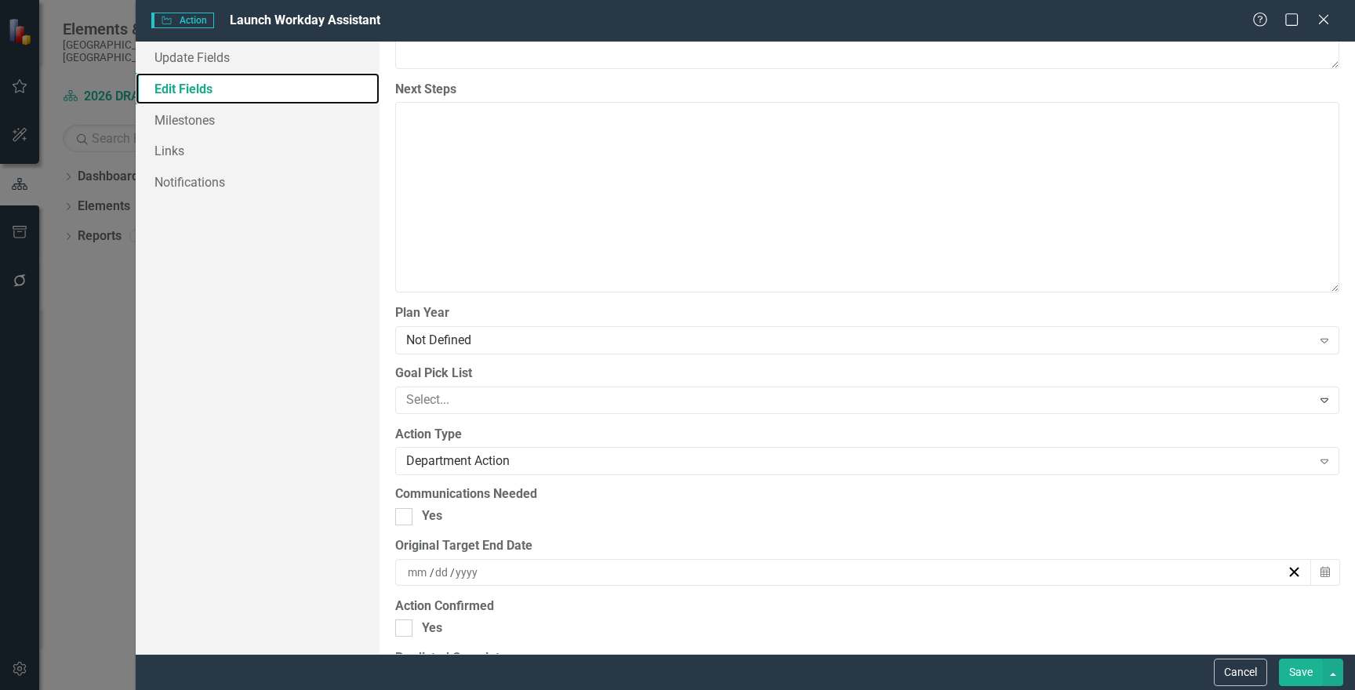
scroll to position [1427, 0]
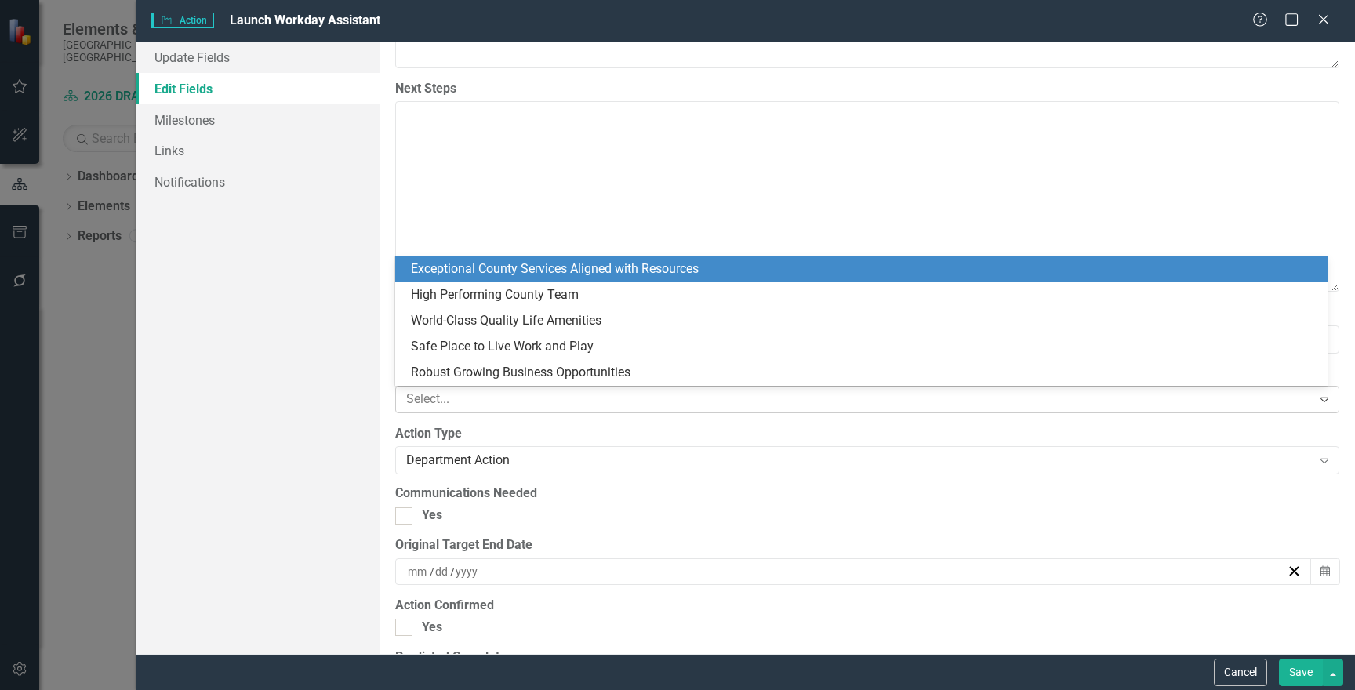
click at [660, 404] on div at bounding box center [856, 399] width 912 height 21
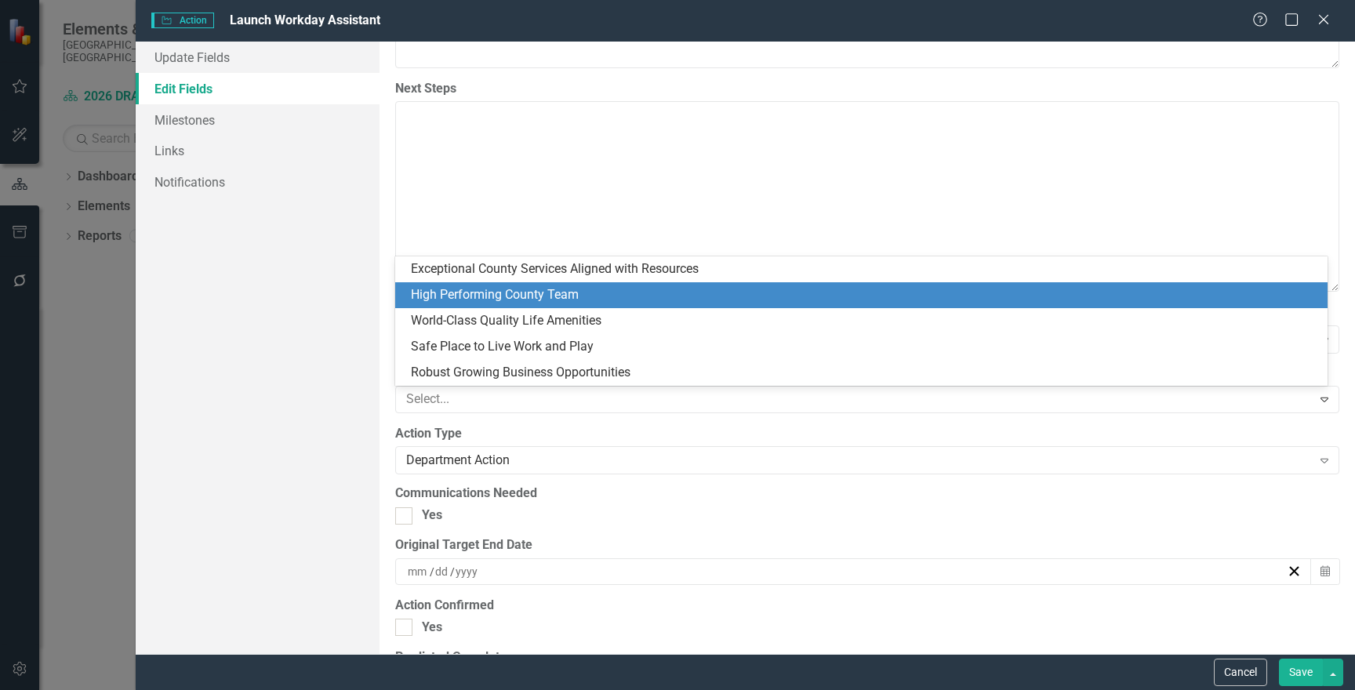
click at [622, 295] on div "High Performing County Team" at bounding box center [864, 295] width 907 height 18
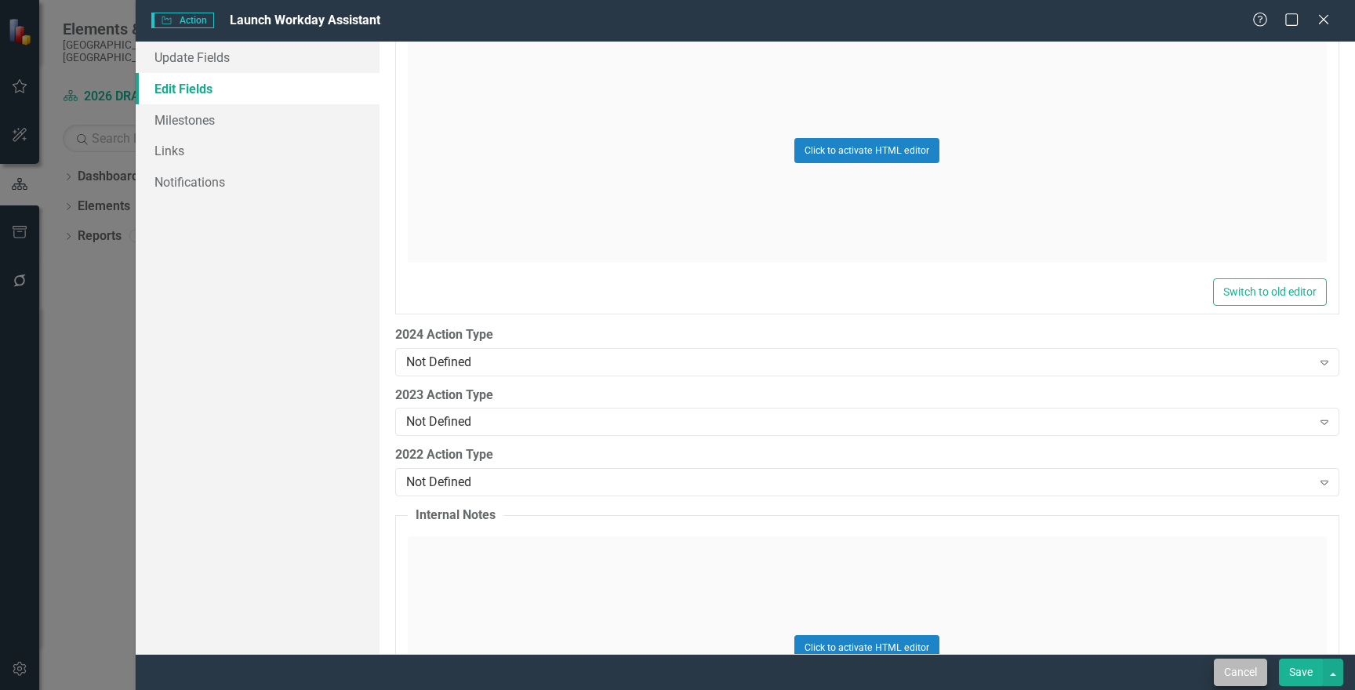
scroll to position [2149, 0]
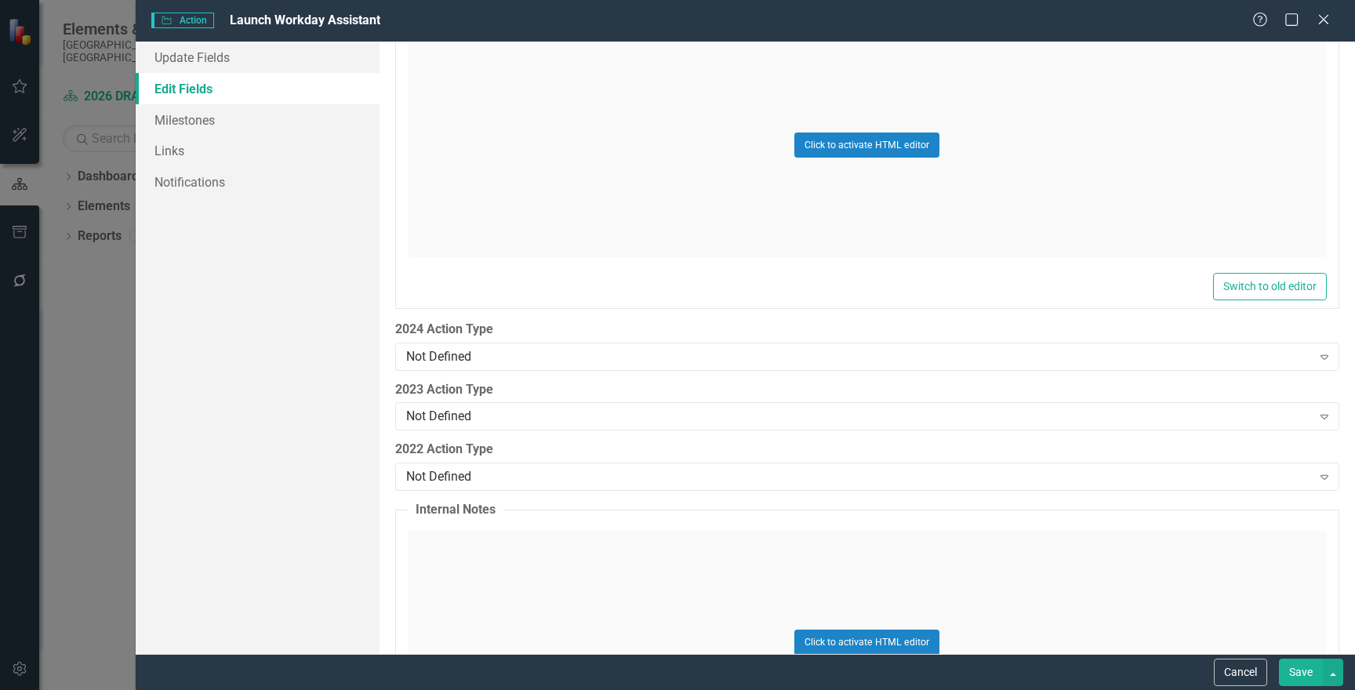
click at [1297, 672] on button "Save" at bounding box center [1301, 671] width 44 height 27
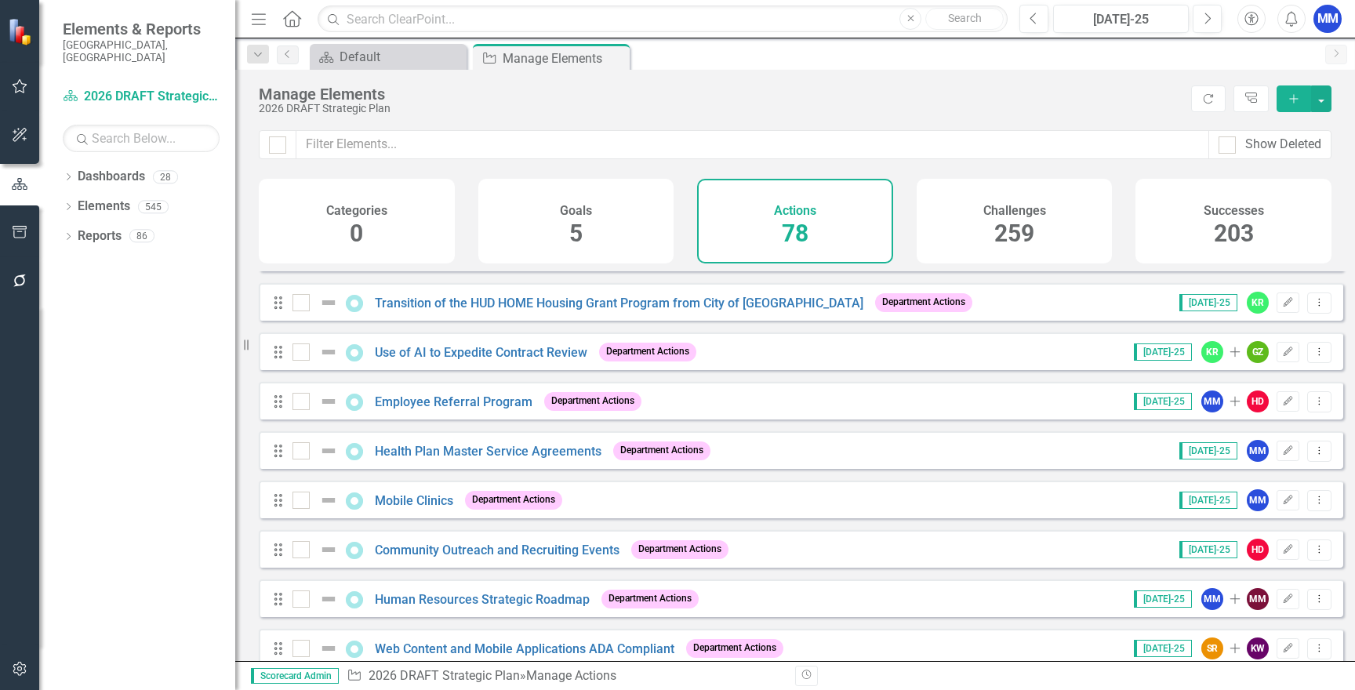
scroll to position [878, 0]
click at [489, 408] on link "Employee Referral Program" at bounding box center [454, 401] width 158 height 15
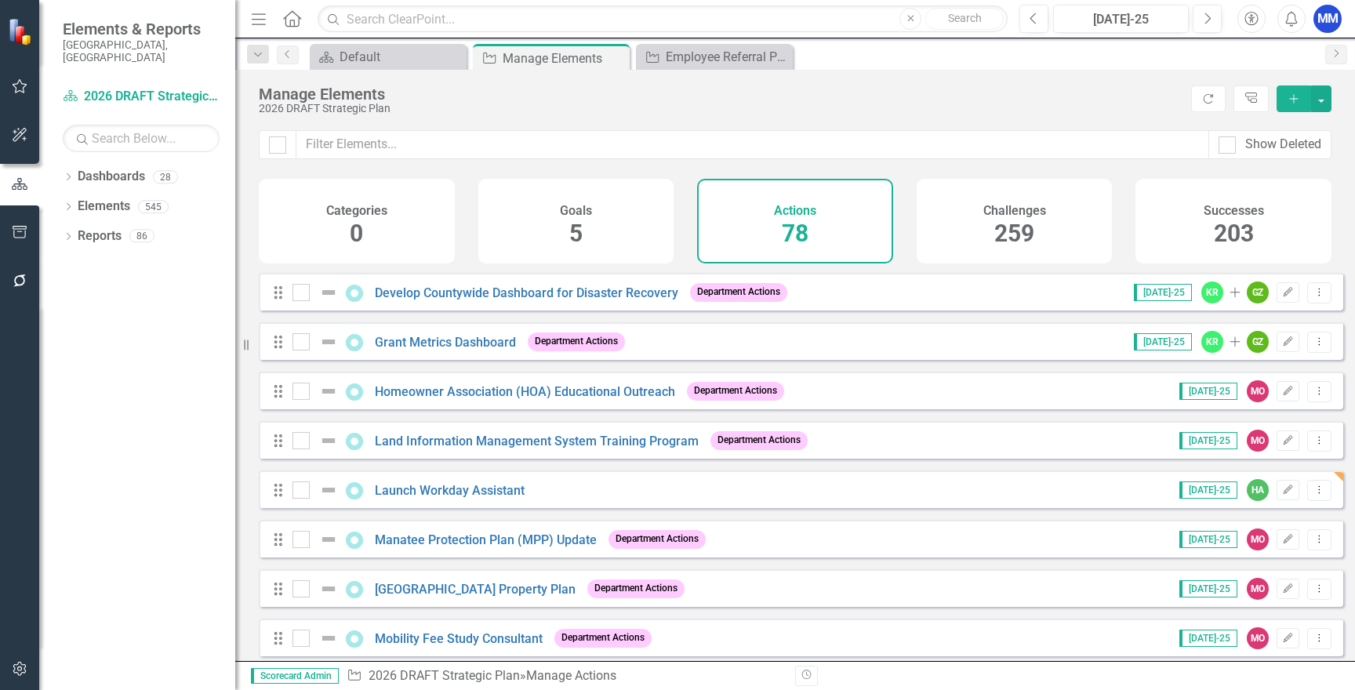
scroll to position [398, 0]
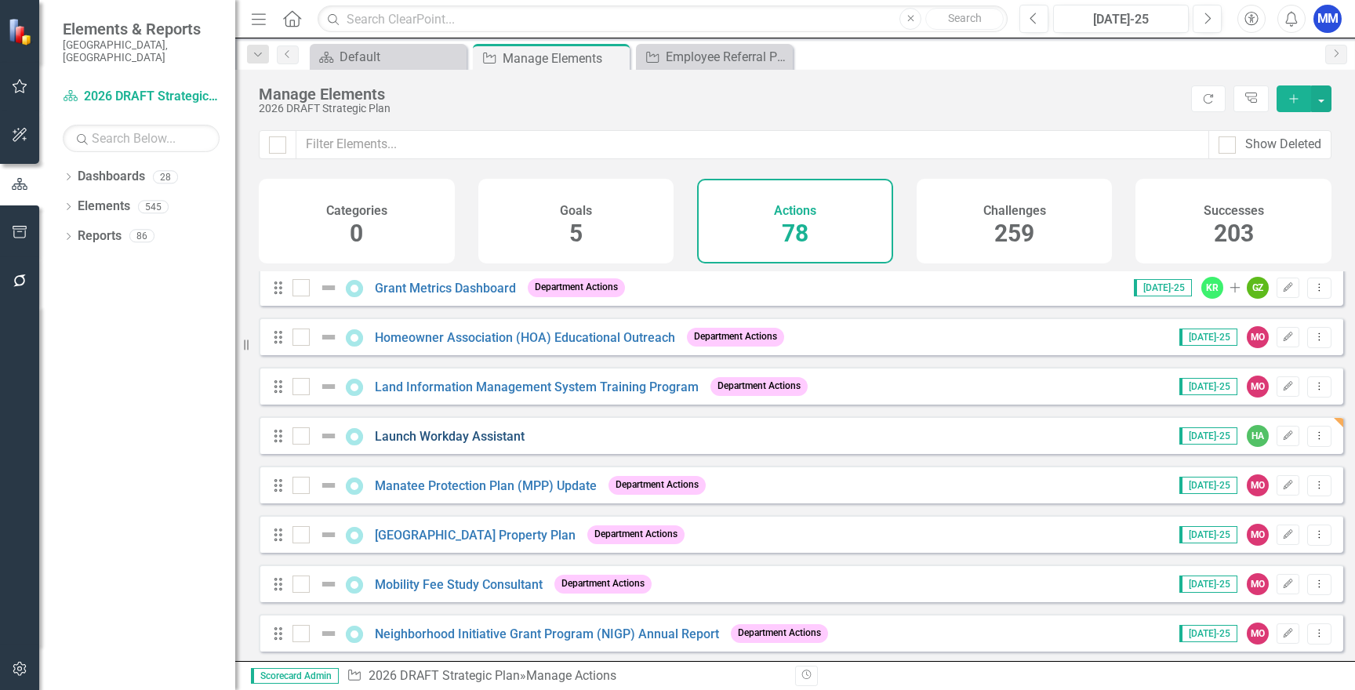
click at [495, 444] on link "Launch Workday Assistant" at bounding box center [450, 436] width 150 height 15
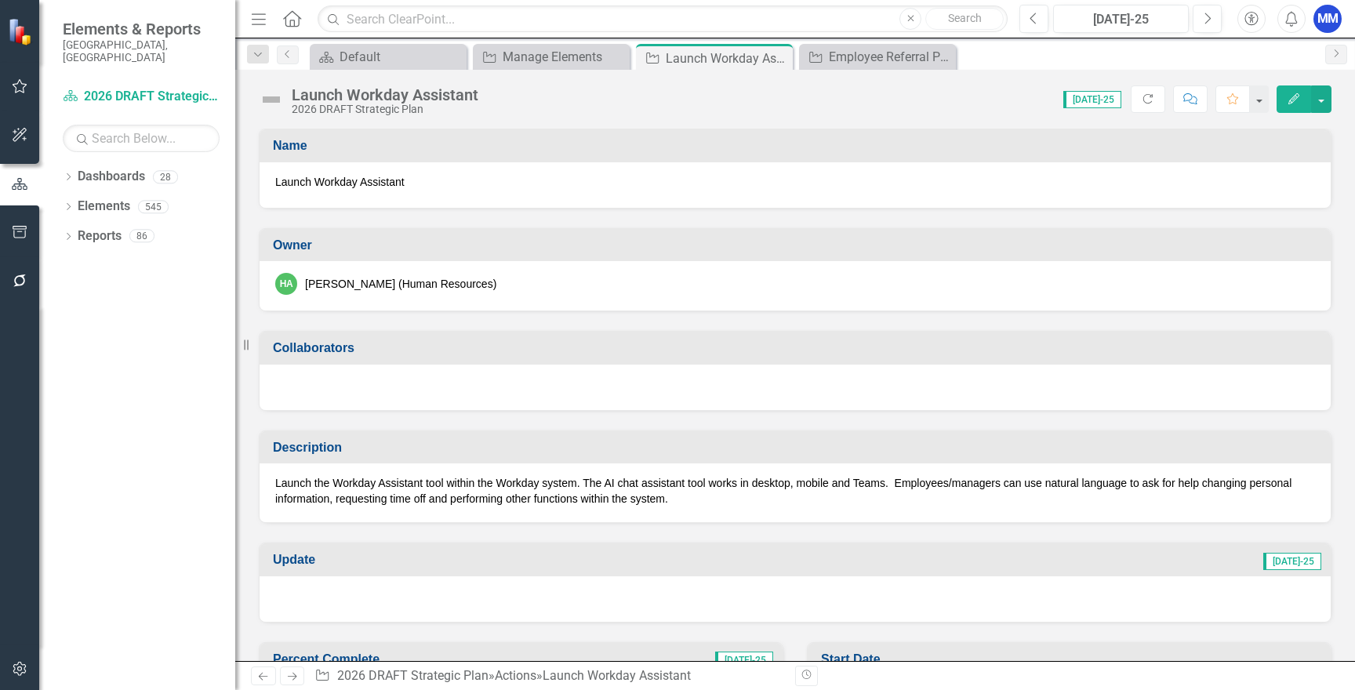
click at [1295, 97] on icon "button" at bounding box center [1293, 98] width 11 height 11
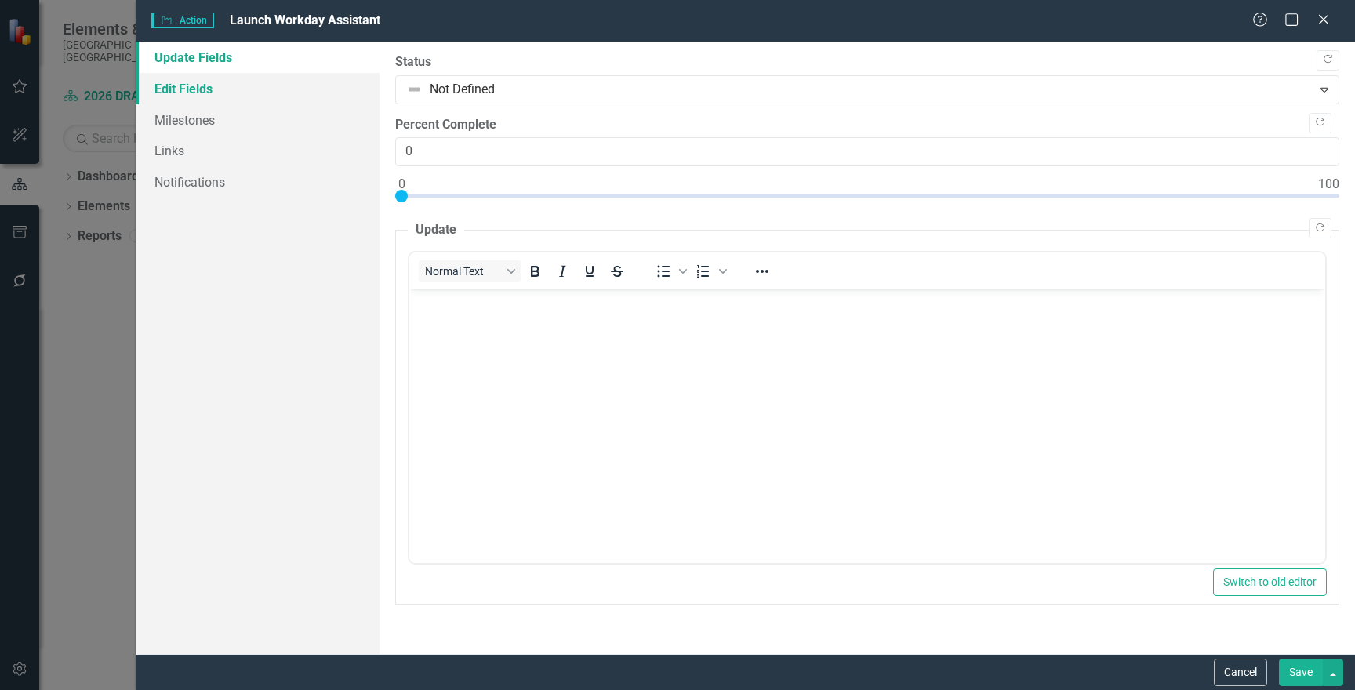
click at [212, 88] on link "Edit Fields" at bounding box center [258, 88] width 244 height 31
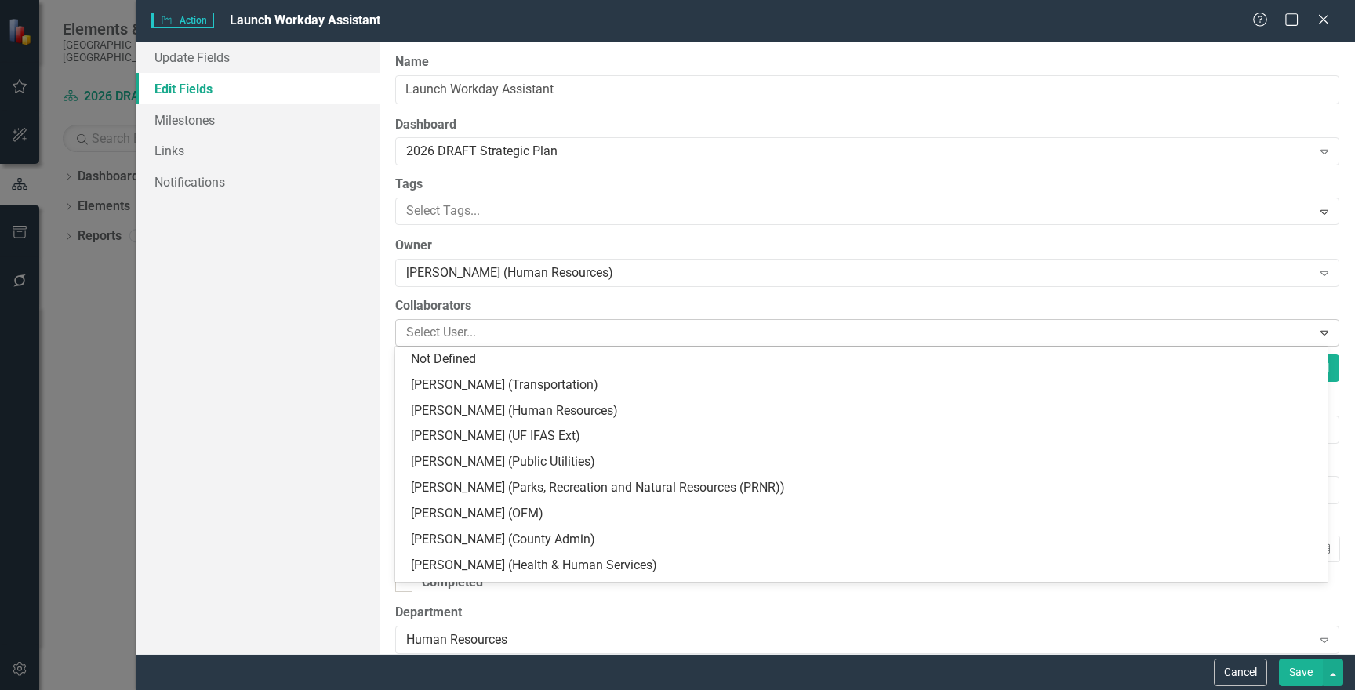
click at [750, 332] on div at bounding box center [856, 332] width 912 height 21
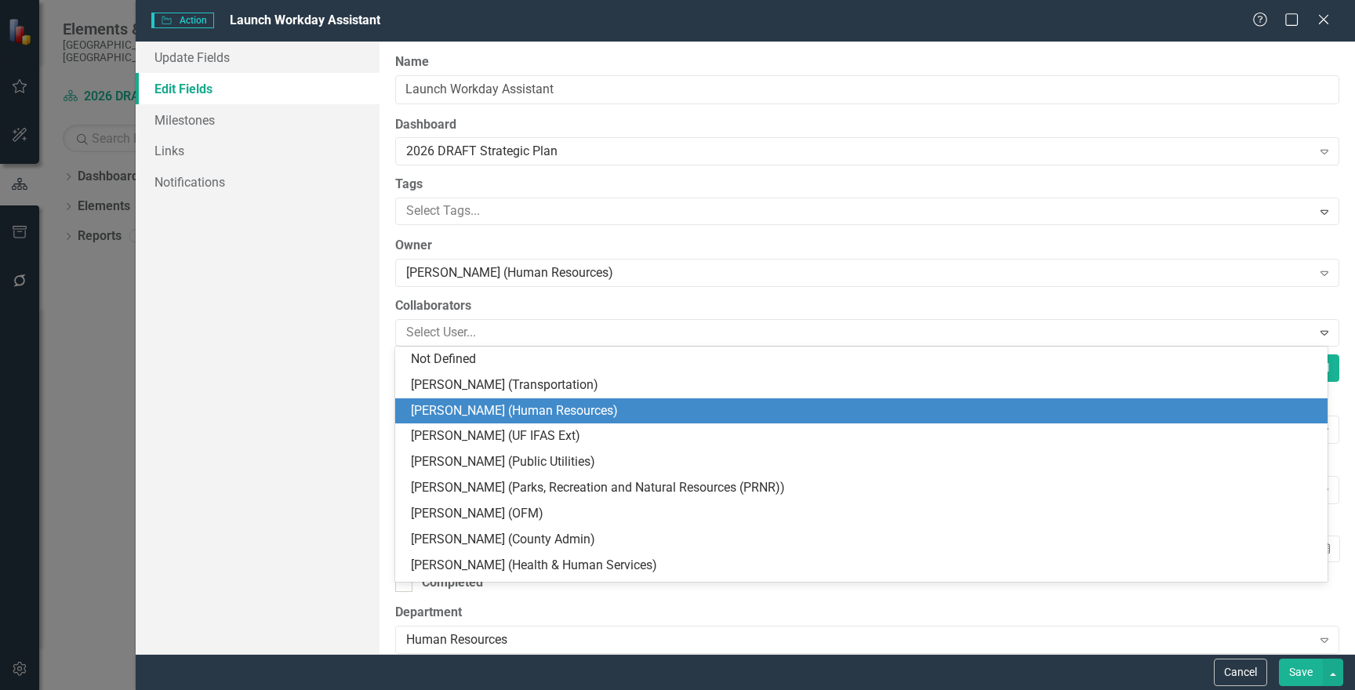
click at [699, 410] on div "[PERSON_NAME] (Human Resources)" at bounding box center [864, 411] width 907 height 18
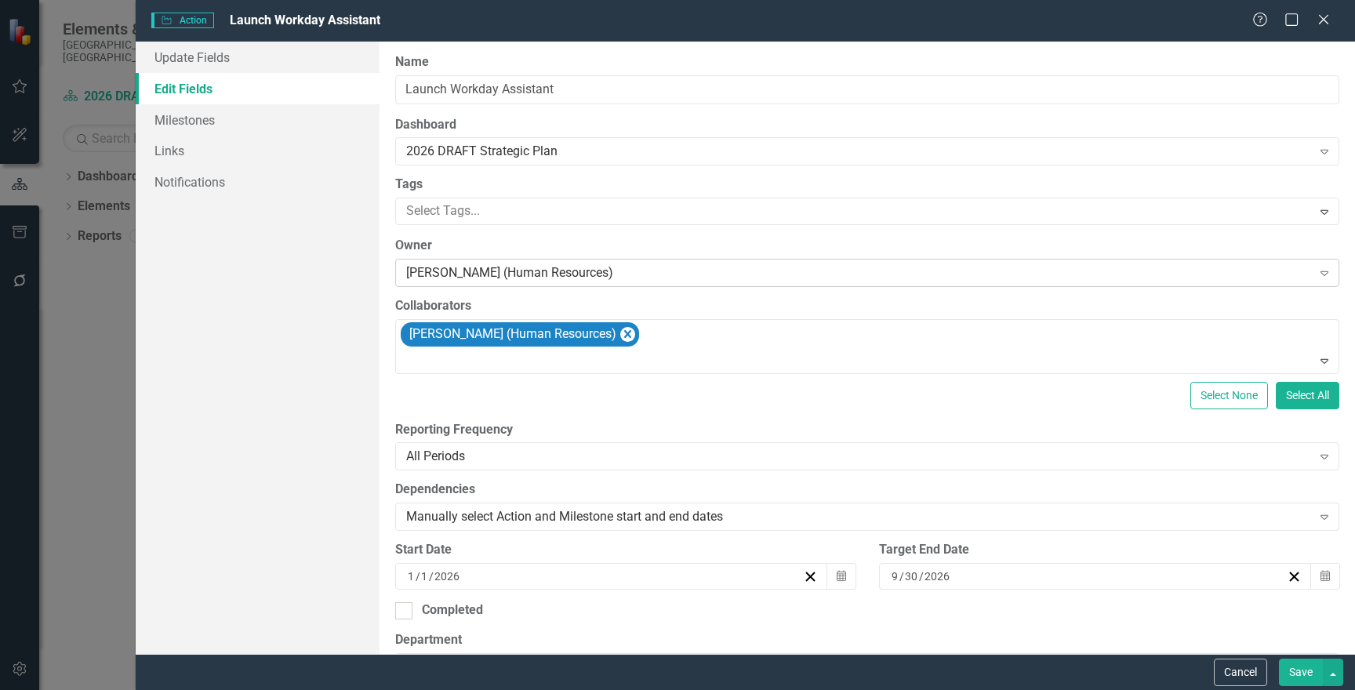
click at [720, 271] on div "[PERSON_NAME] (Human Resources)" at bounding box center [858, 273] width 905 height 18
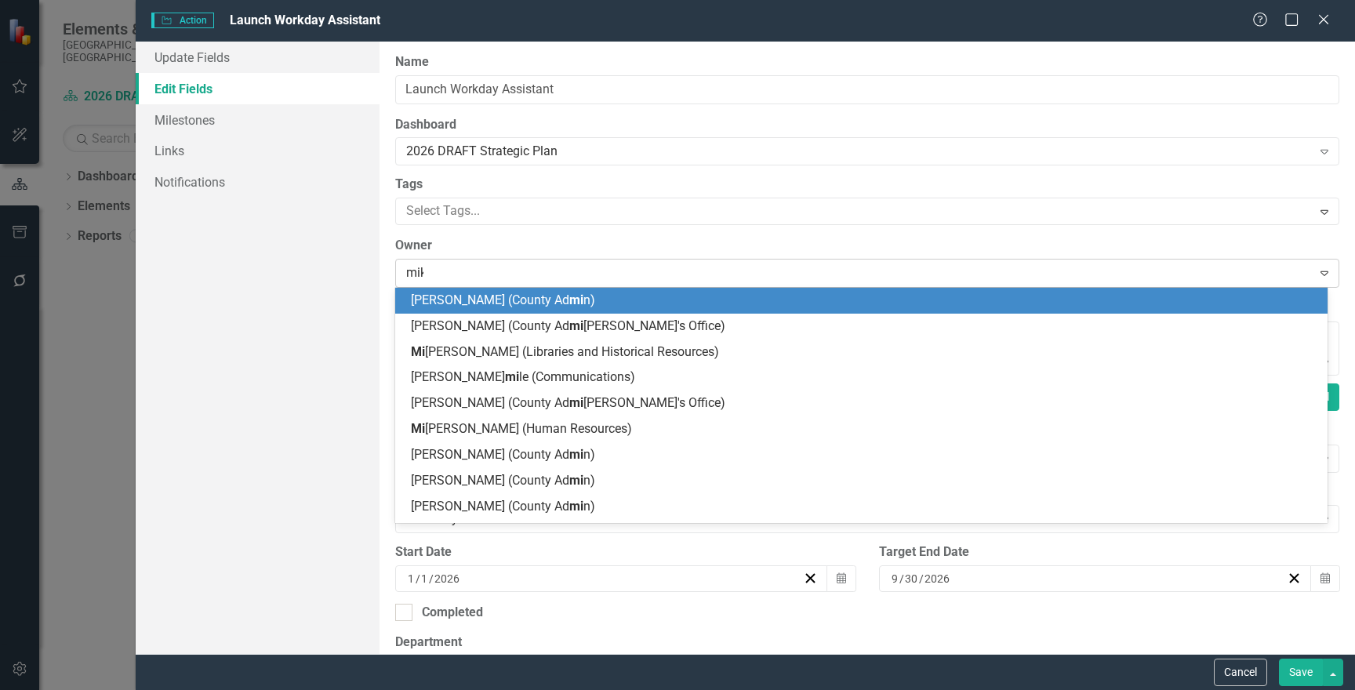
type input "[PERSON_NAME]"
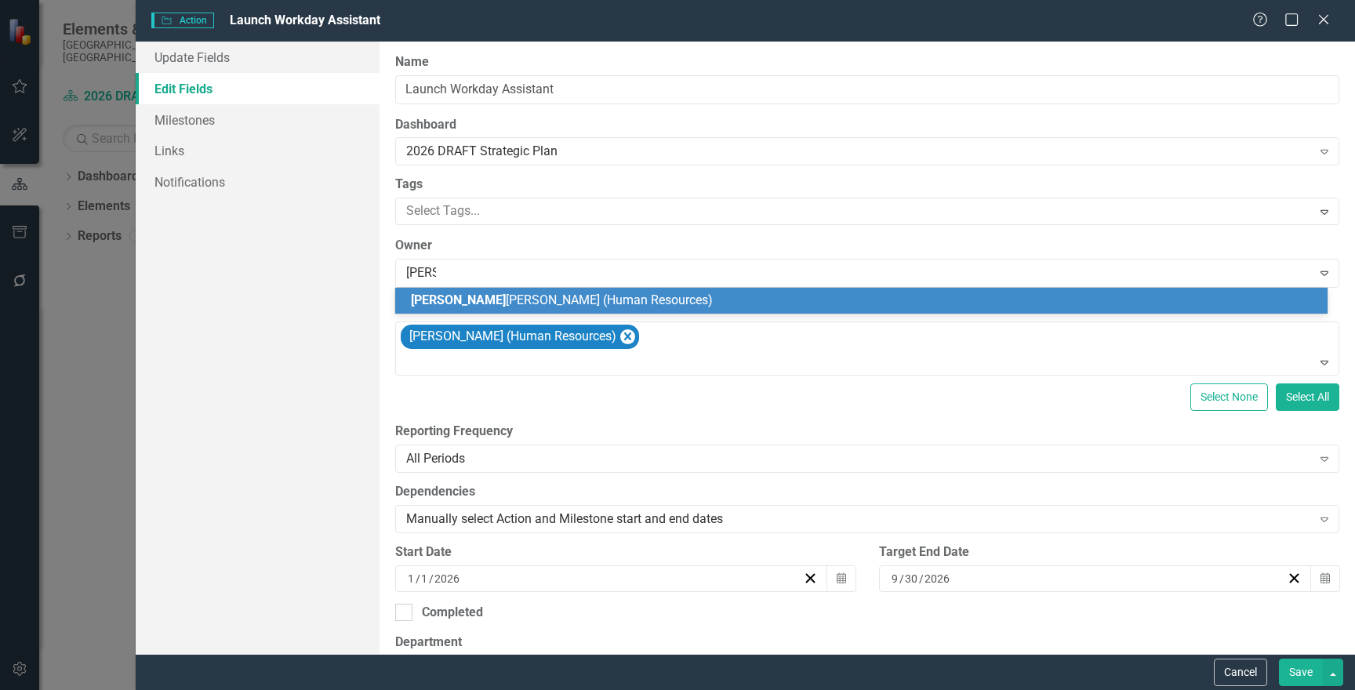
click at [547, 297] on span "[PERSON_NAME] (Human Resources)" at bounding box center [562, 299] width 302 height 15
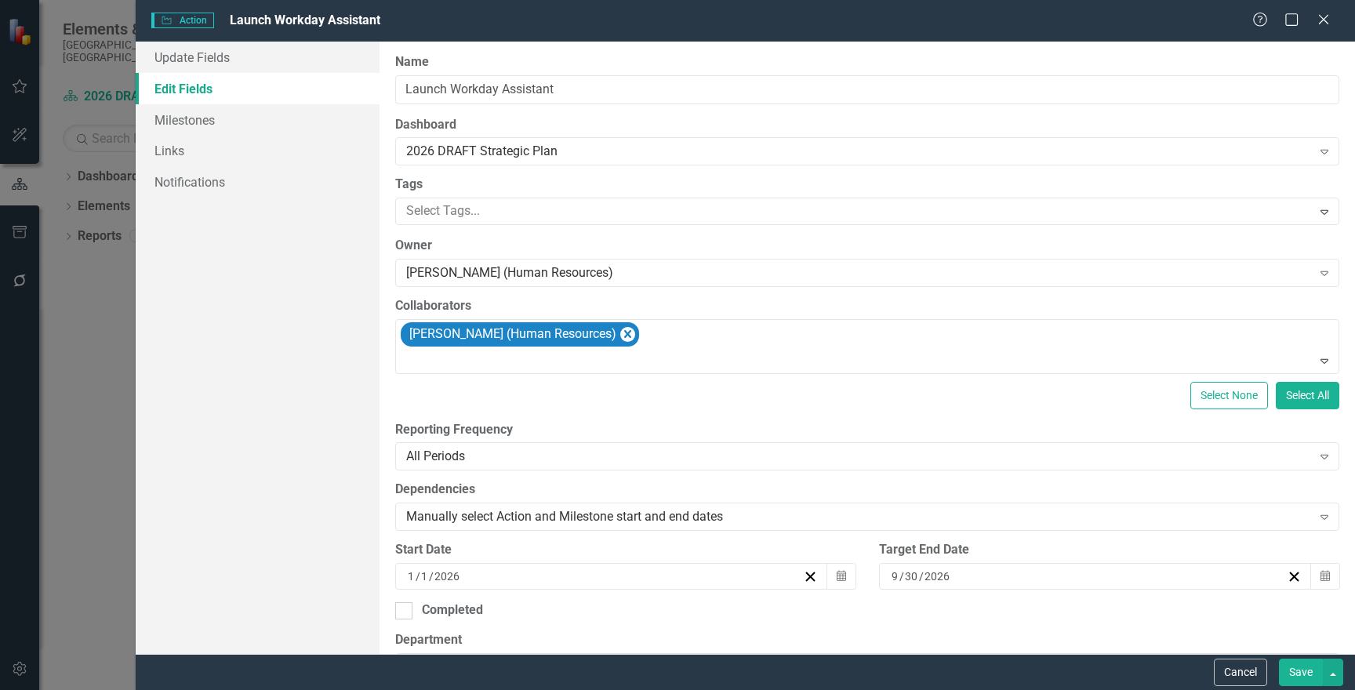
click at [1301, 673] on button "Save" at bounding box center [1301, 671] width 44 height 27
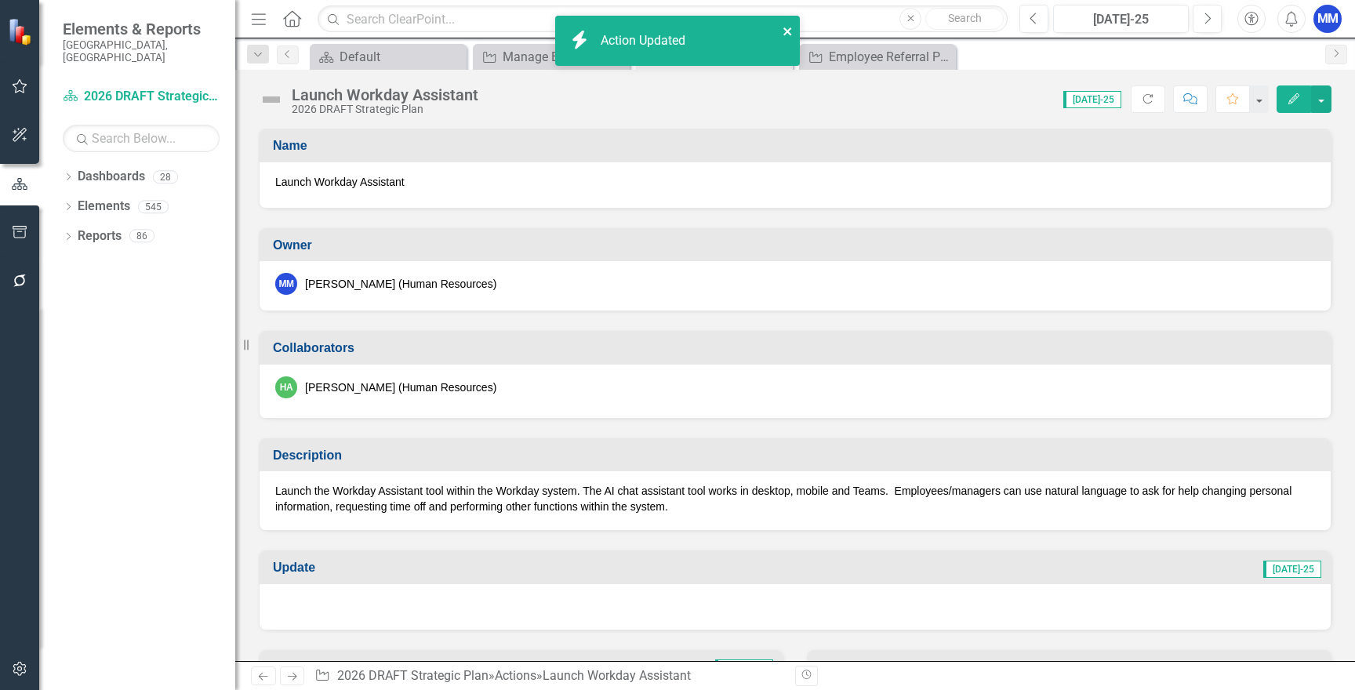
click at [786, 31] on icon "close" at bounding box center [787, 31] width 8 height 8
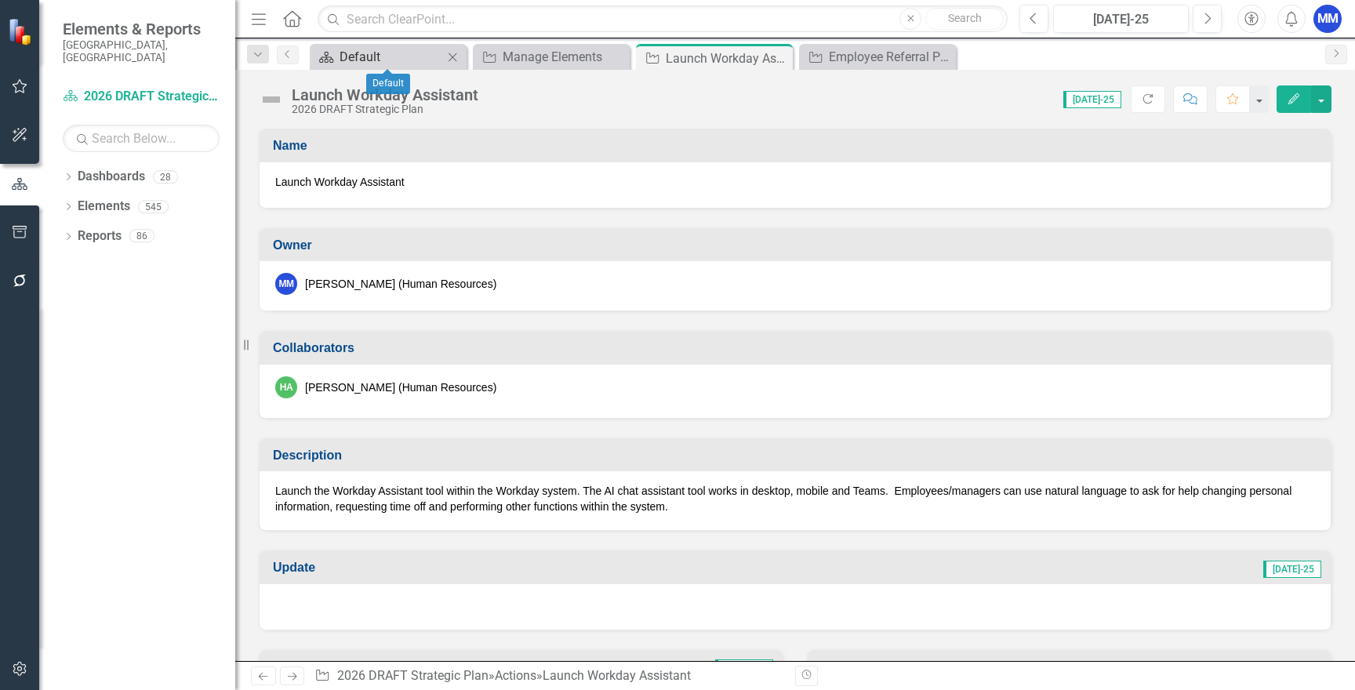
click at [426, 62] on div "Default" at bounding box center [390, 57] width 103 height 20
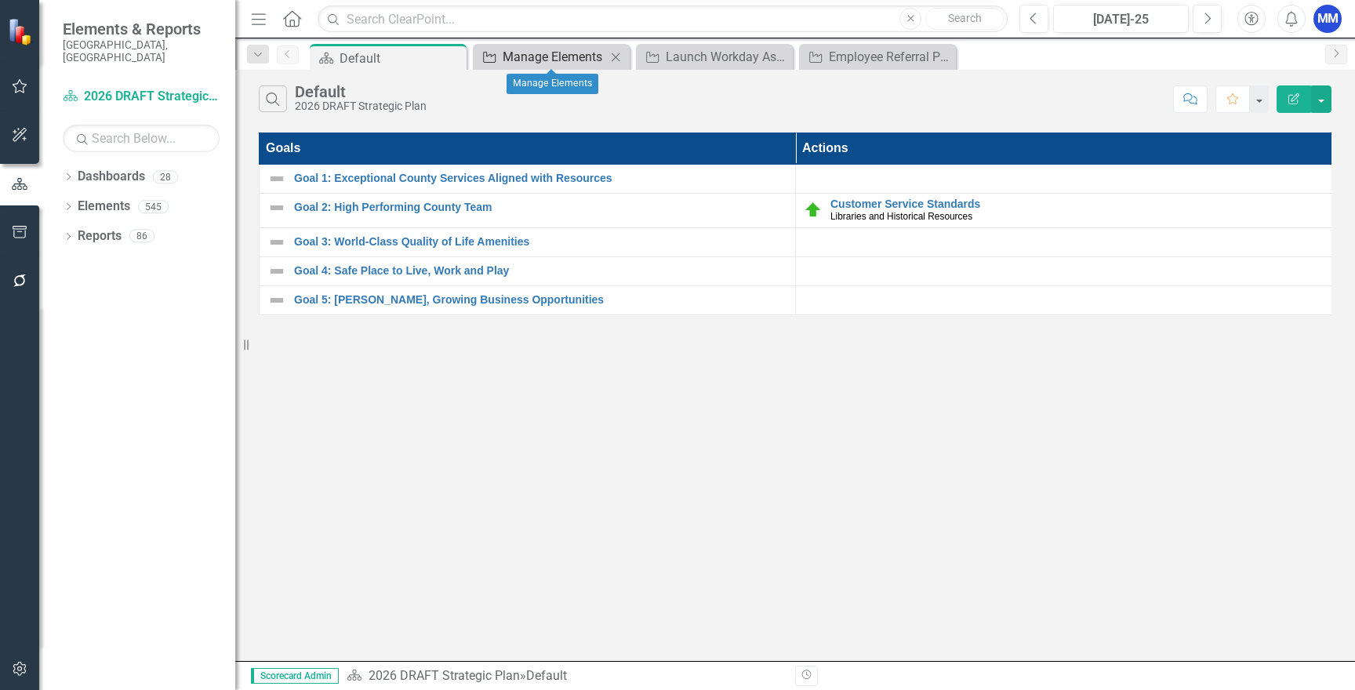
click at [524, 57] on div "Manage Elements" at bounding box center [553, 57] width 103 height 20
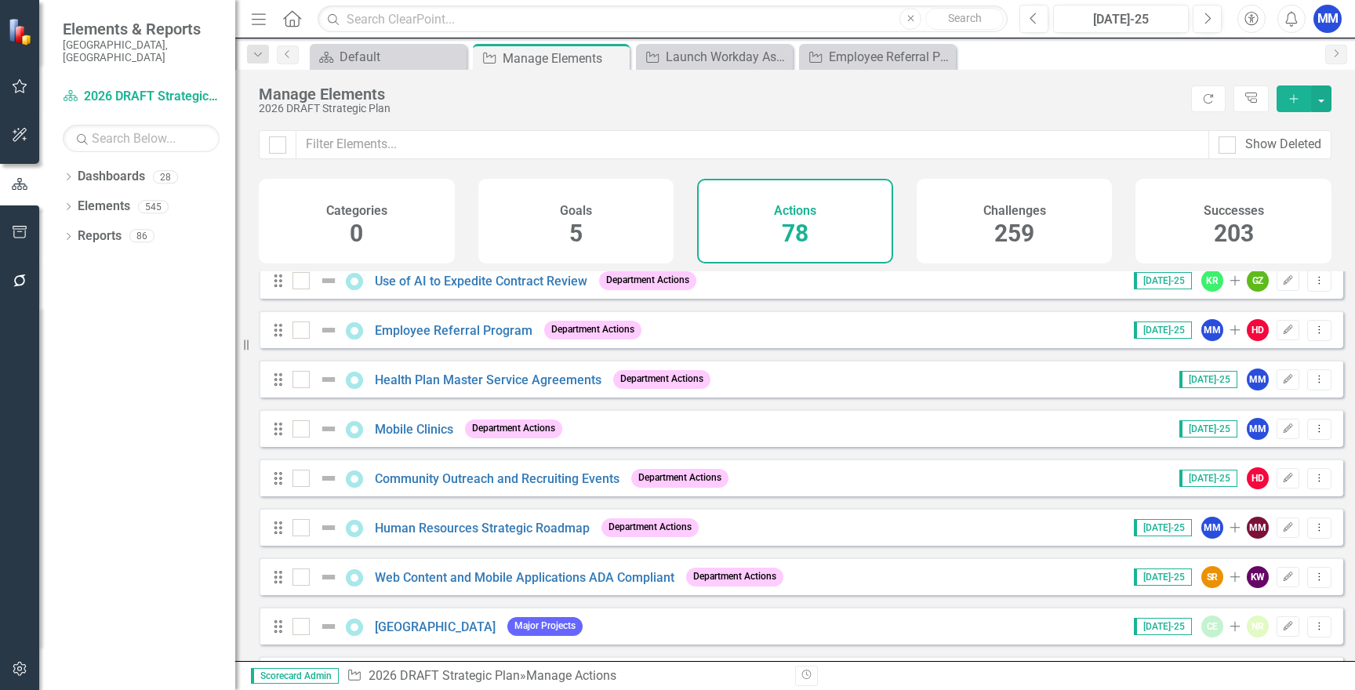
scroll to position [949, 0]
click at [1282, 482] on icon "Edit" at bounding box center [1288, 477] width 12 height 9
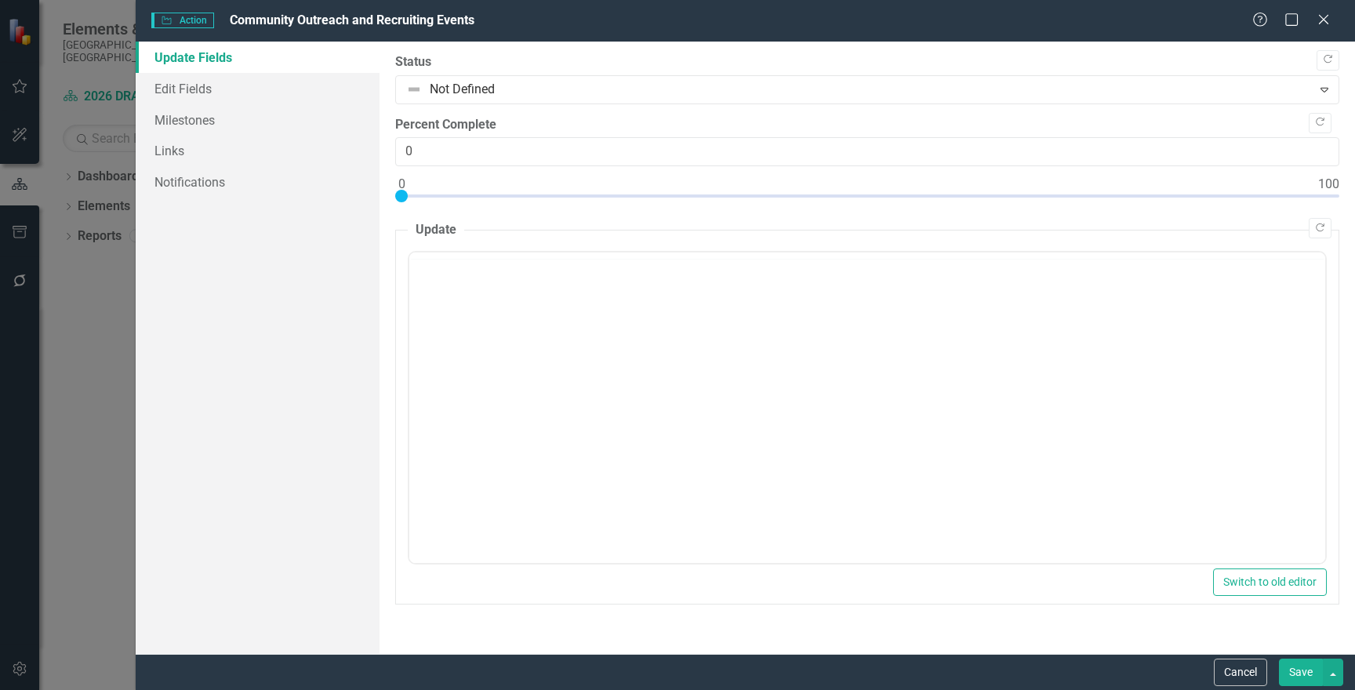
scroll to position [0, 0]
click at [219, 89] on link "Edit Fields" at bounding box center [258, 88] width 244 height 31
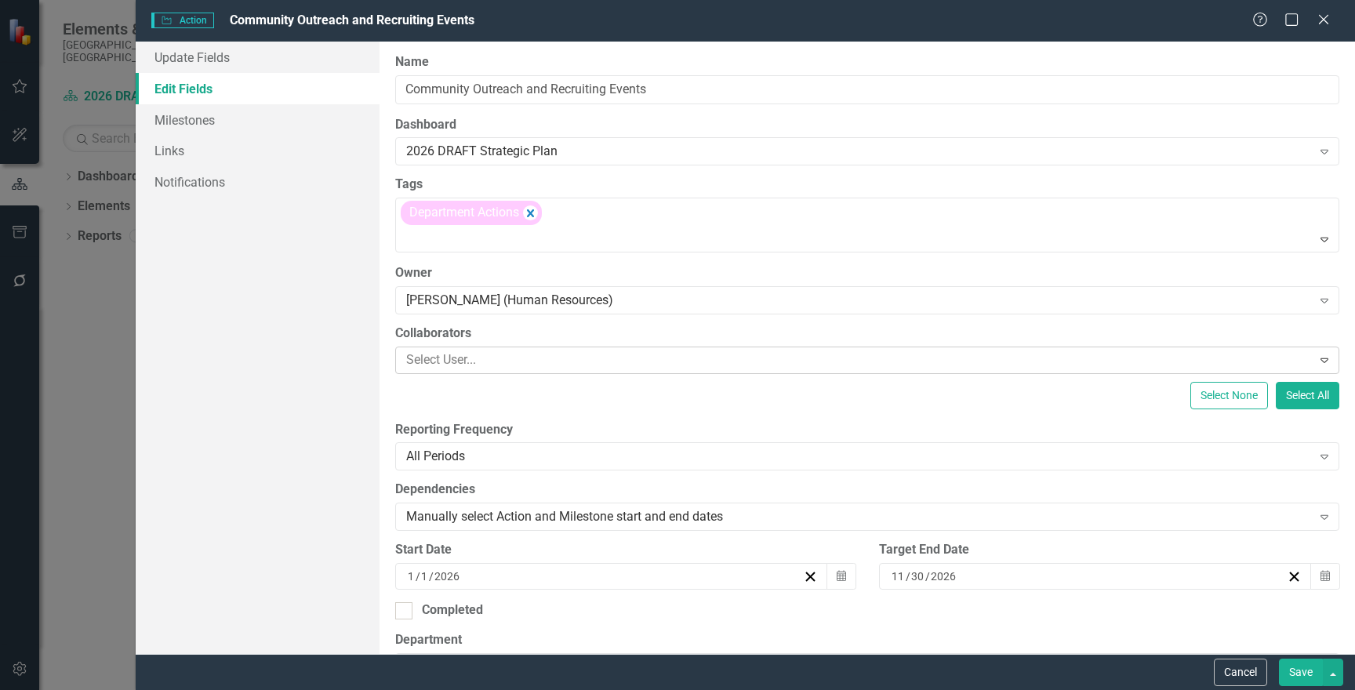
click at [555, 361] on div at bounding box center [856, 360] width 912 height 21
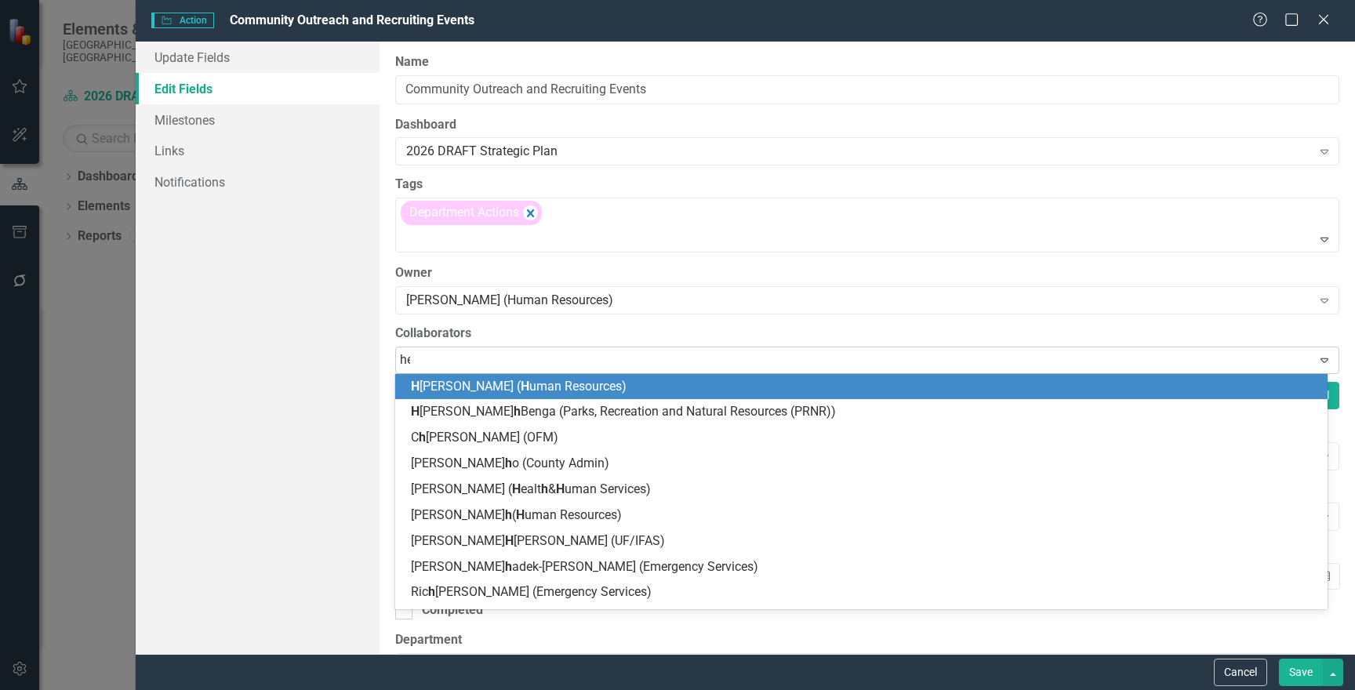
type input "hea"
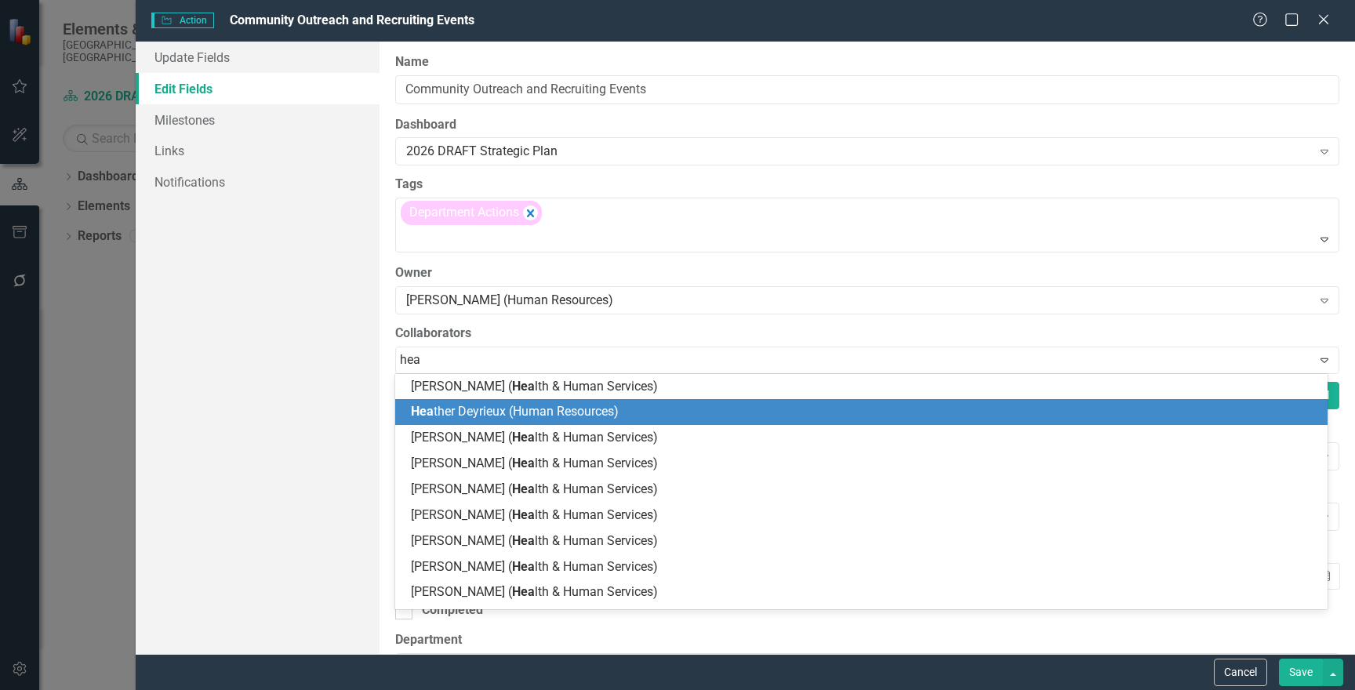
click at [564, 404] on span "Hea ther Deyrieux (Human Resources)" at bounding box center [515, 411] width 208 height 15
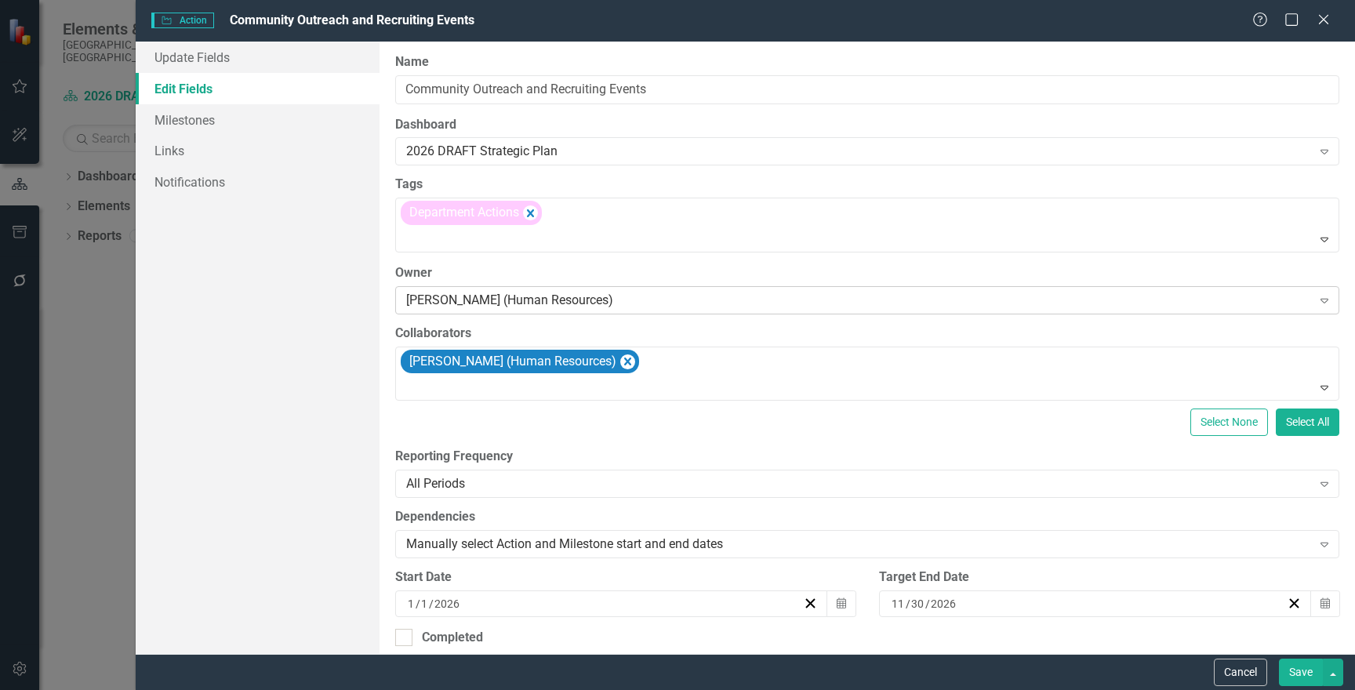
click at [637, 304] on div "[PERSON_NAME] (Human Resources)" at bounding box center [858, 300] width 905 height 18
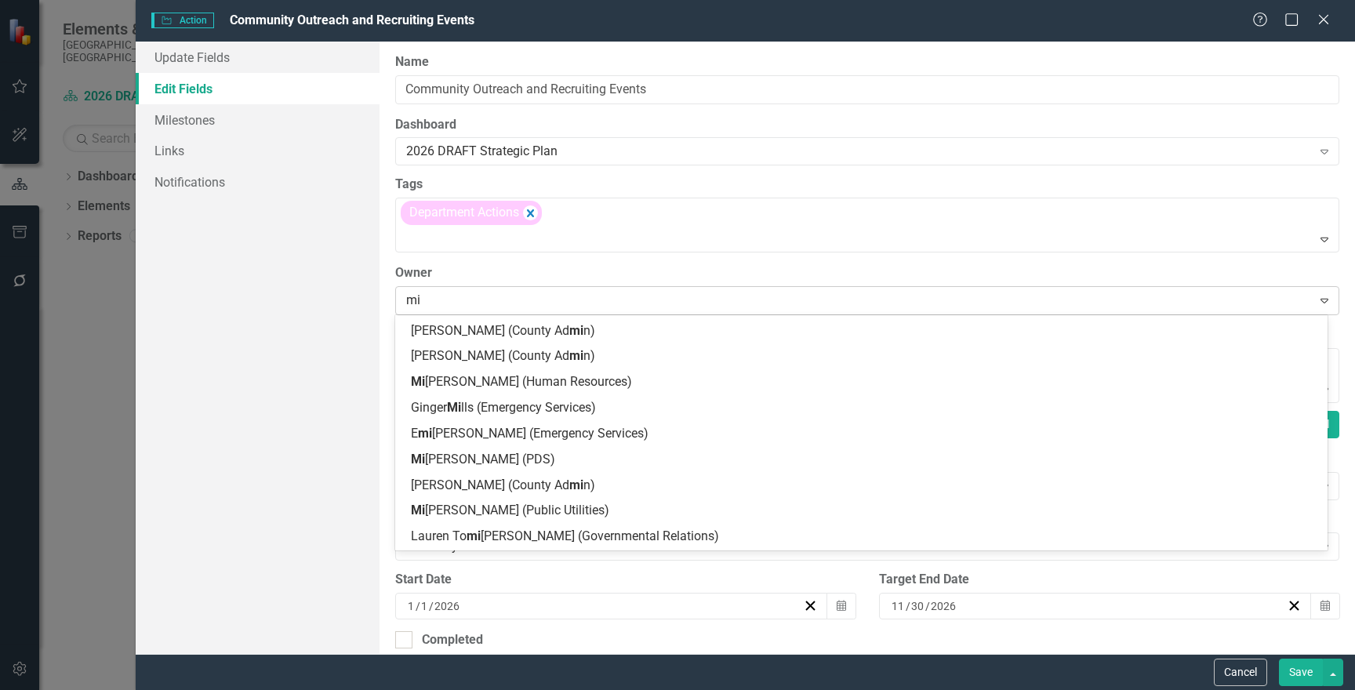
scroll to position [103, 0]
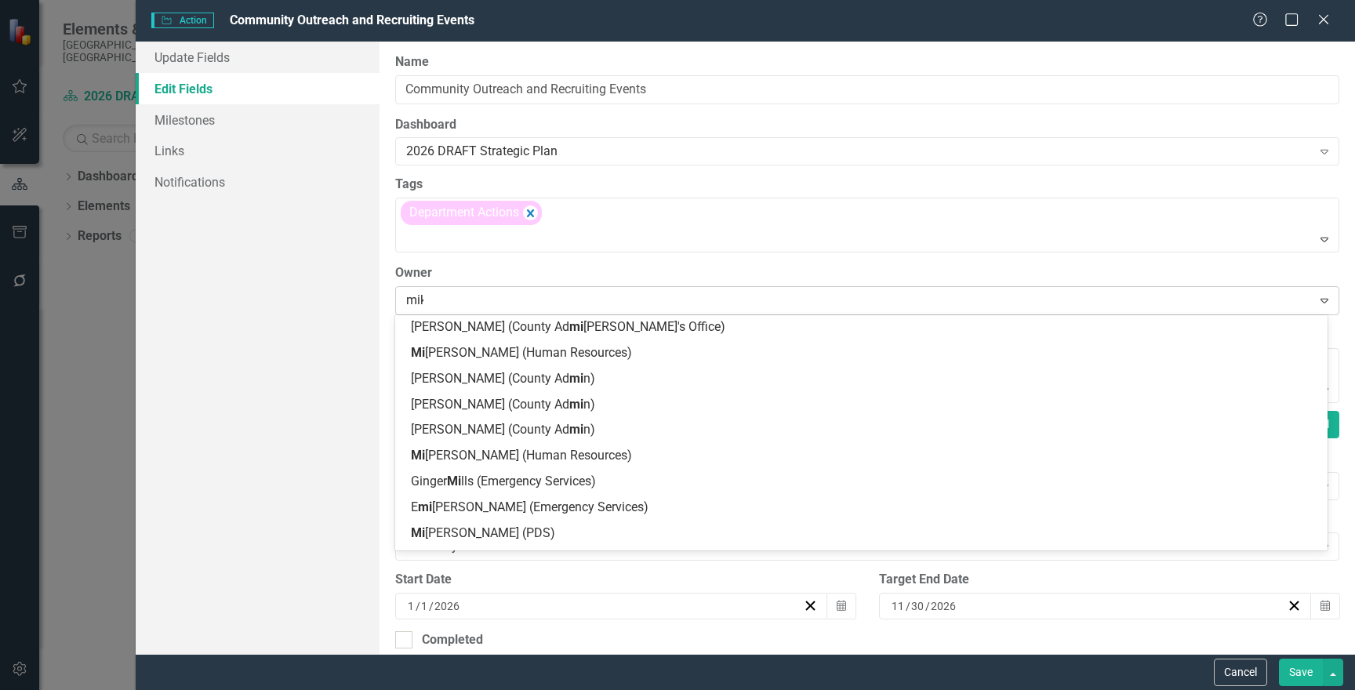
type input "[PERSON_NAME]"
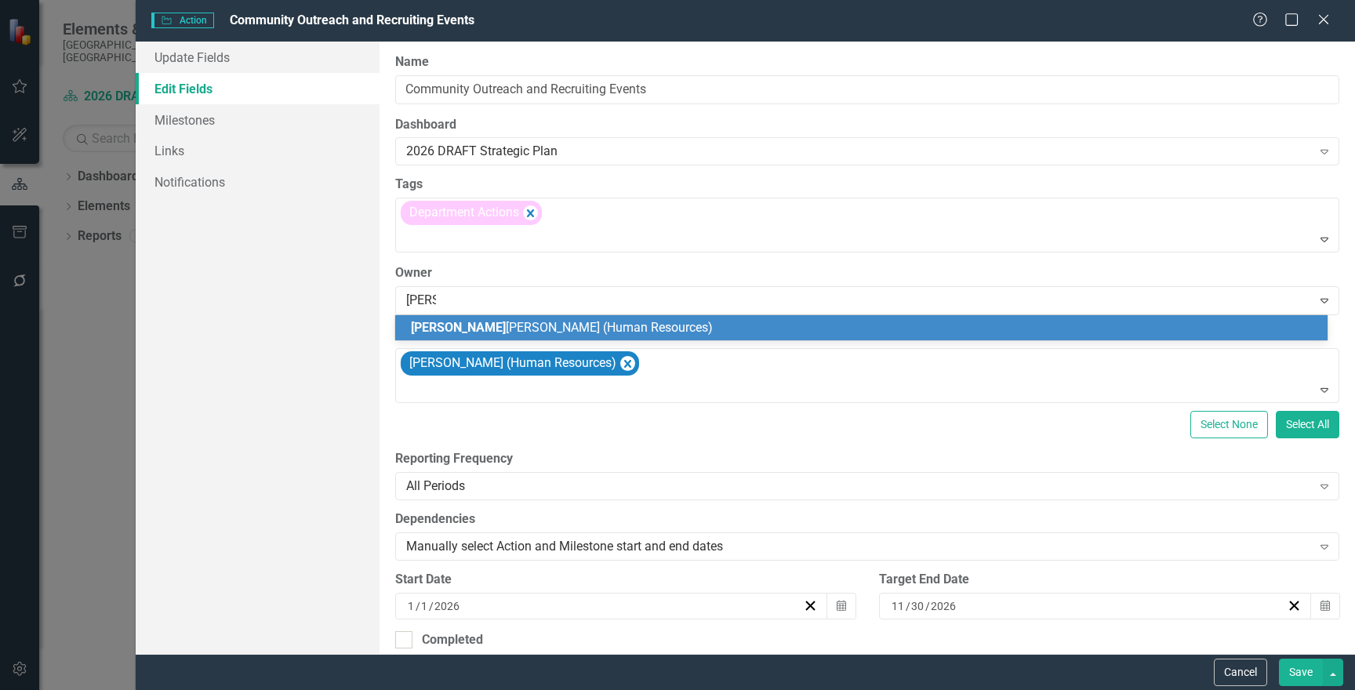
click at [608, 328] on span "[PERSON_NAME] (Human Resources)" at bounding box center [562, 327] width 302 height 15
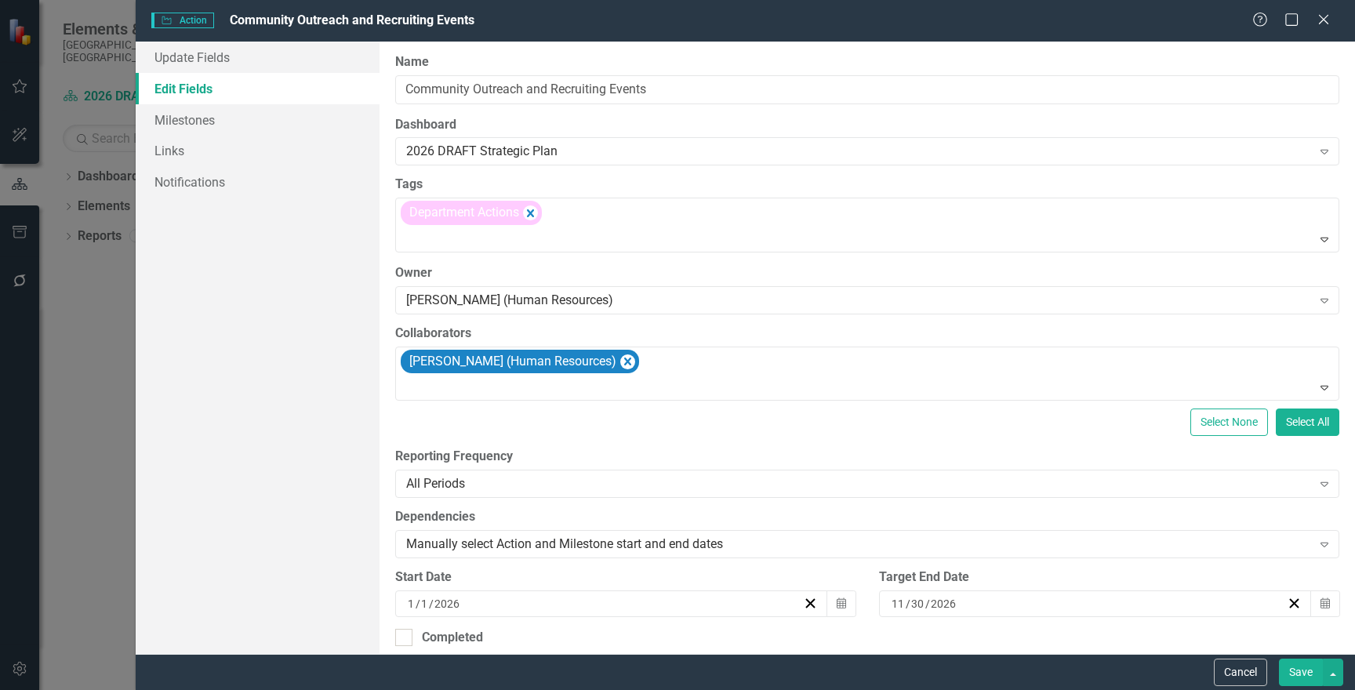
click at [1295, 666] on button "Save" at bounding box center [1301, 671] width 44 height 27
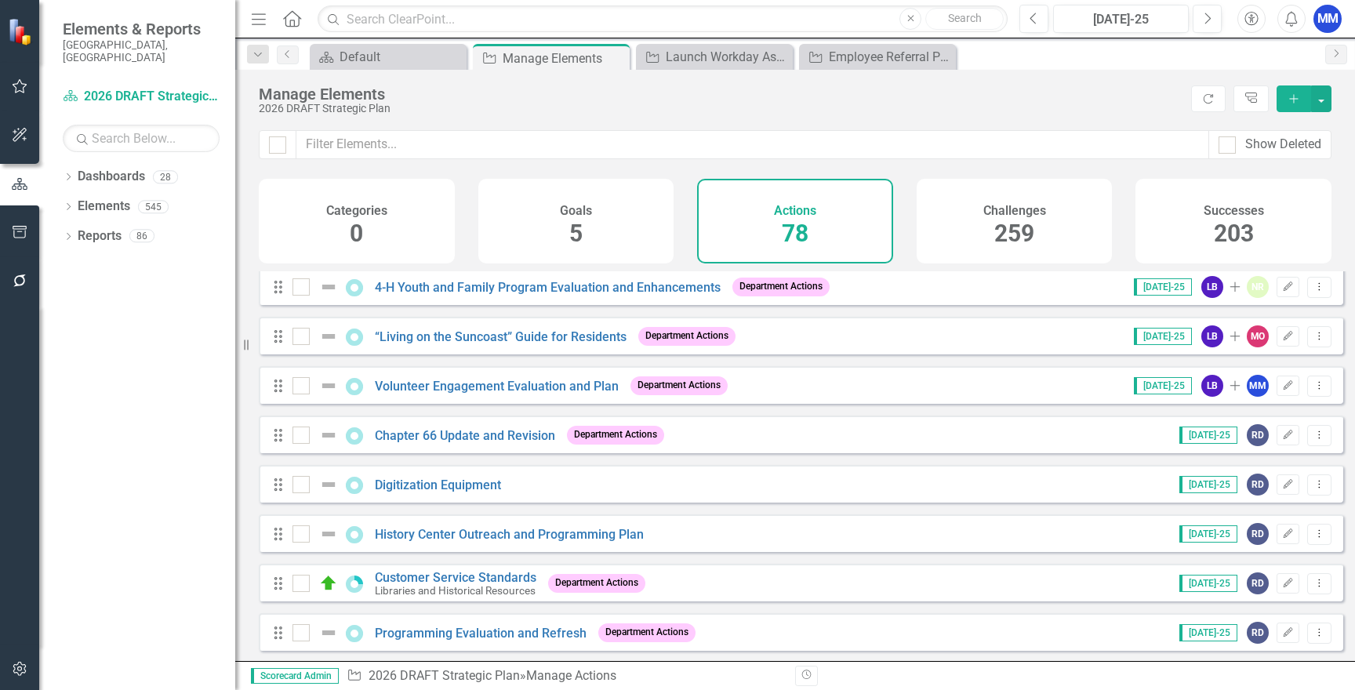
scroll to position [3474, 0]
